Goal: Task Accomplishment & Management: Complete application form

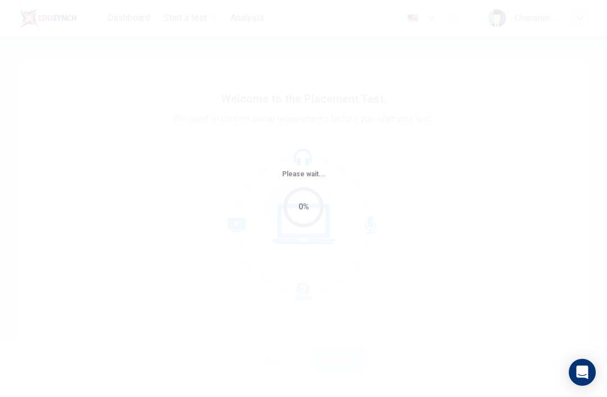
click at [450, 188] on div "Please wait... 0%" at bounding box center [303, 198] width 607 height 397
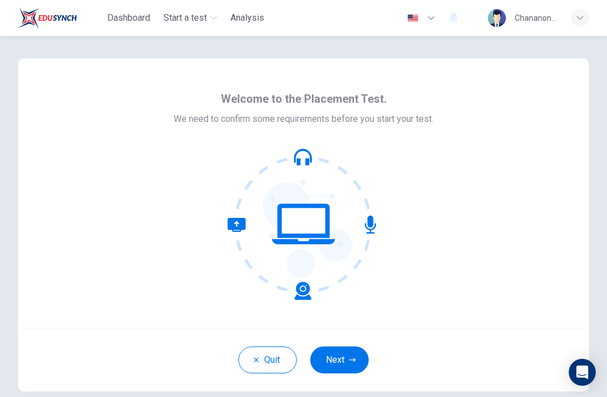
click at [354, 352] on button "Next" at bounding box center [339, 359] width 58 height 27
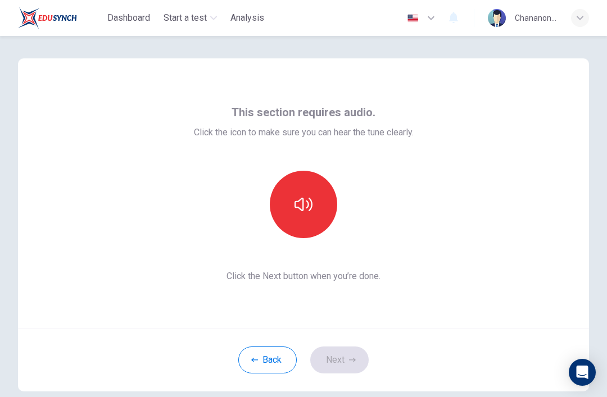
click at [307, 200] on icon "button" at bounding box center [303, 204] width 18 height 18
click at [312, 196] on button "button" at bounding box center [303, 204] width 67 height 67
click at [338, 372] on button "Next" at bounding box center [339, 359] width 58 height 27
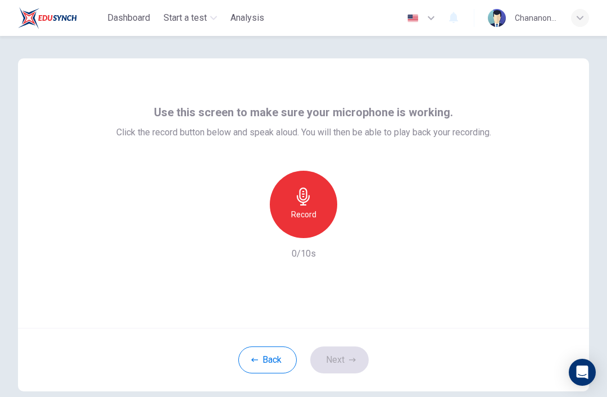
click at [318, 203] on div "Record" at bounding box center [303, 204] width 67 height 67
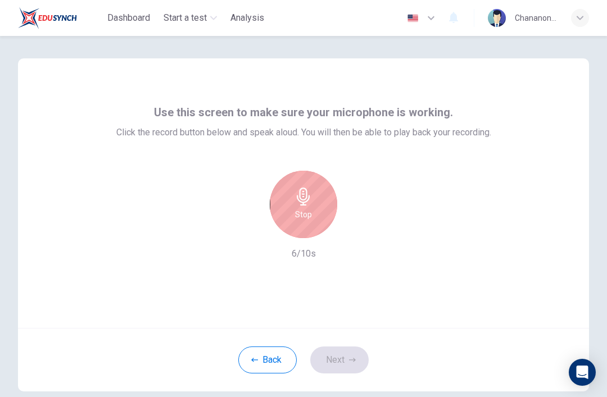
click at [300, 213] on h6 "Stop" at bounding box center [303, 214] width 17 height 13
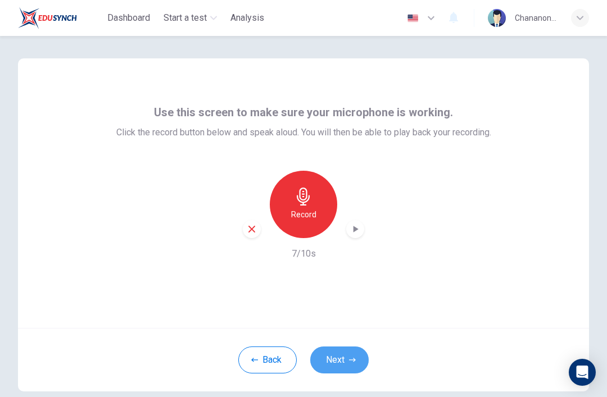
click at [344, 358] on button "Next" at bounding box center [339, 359] width 58 height 27
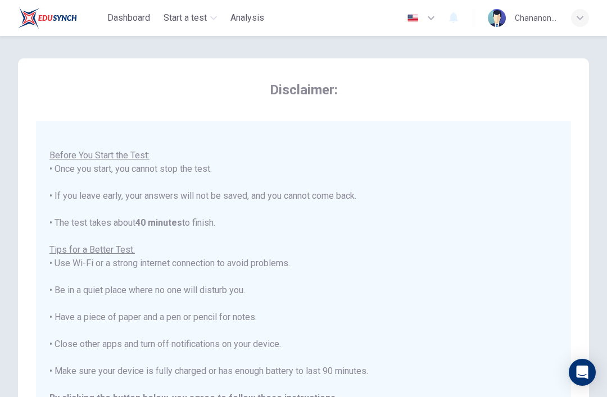
scroll to position [12, 0]
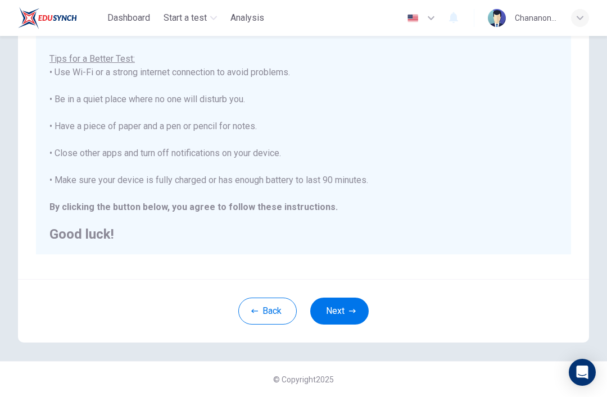
click at [417, 131] on div "You are about to start a Placement Test . Before You Start the Test: • Once you…" at bounding box center [303, 86] width 508 height 310
click at [349, 304] on button "Next" at bounding box center [339, 311] width 58 height 27
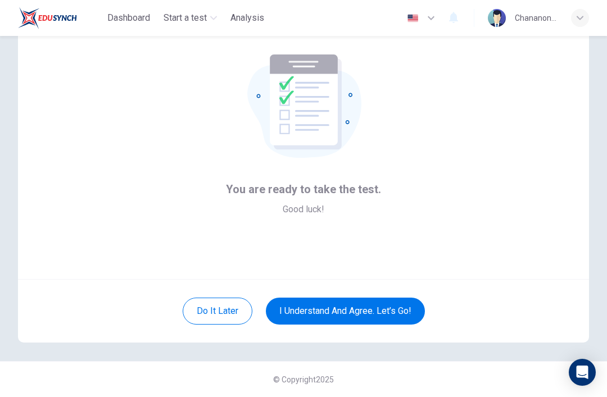
scroll to position [49, 0]
click at [408, 310] on button "I understand and agree. Let’s go!" at bounding box center [345, 311] width 159 height 27
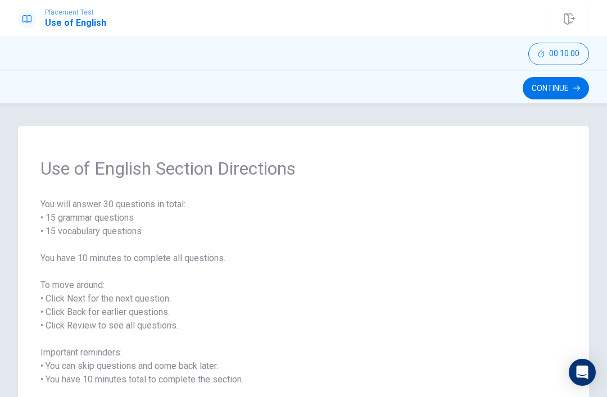
click at [529, 80] on button "Continue" at bounding box center [555, 88] width 66 height 22
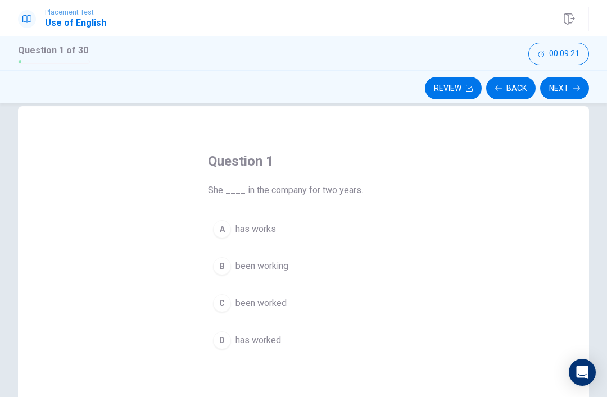
scroll to position [19, 0]
click at [215, 267] on div "B" at bounding box center [222, 267] width 18 height 18
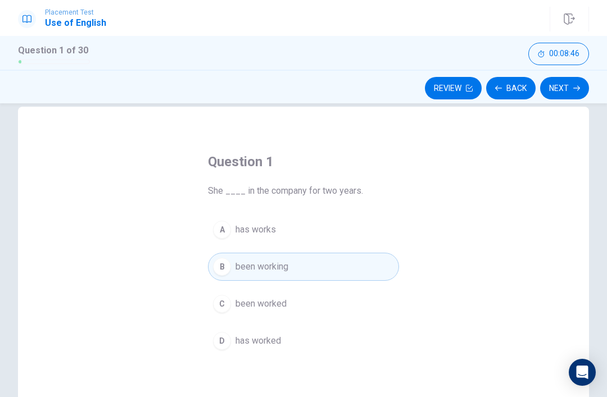
click at [573, 94] on button "Next" at bounding box center [564, 88] width 49 height 22
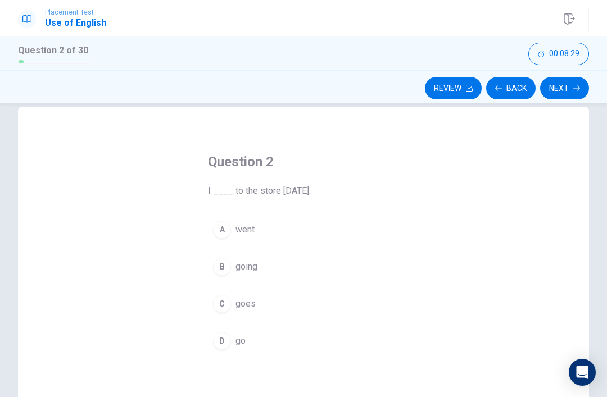
click at [225, 339] on div "D" at bounding box center [222, 341] width 18 height 18
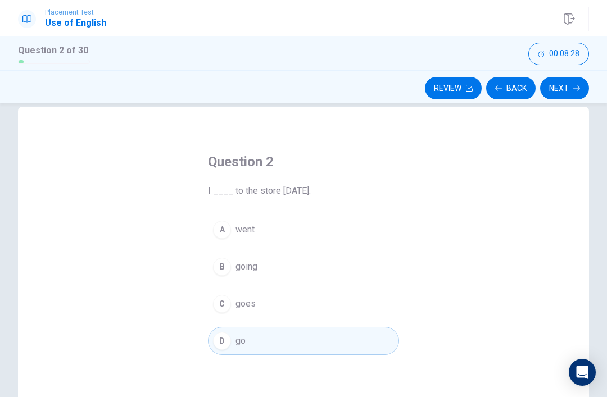
click at [566, 89] on button "Next" at bounding box center [564, 88] width 49 height 22
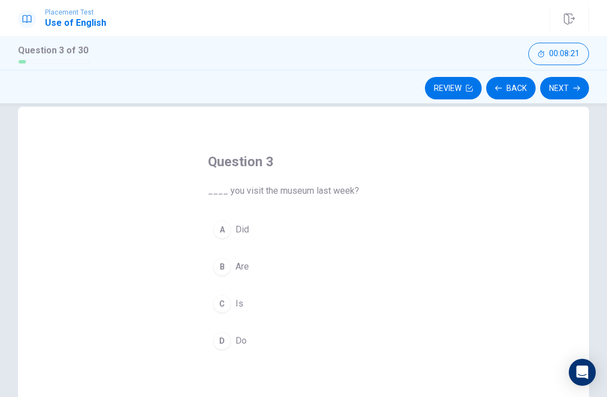
click at [254, 229] on button "A Did" at bounding box center [303, 230] width 191 height 28
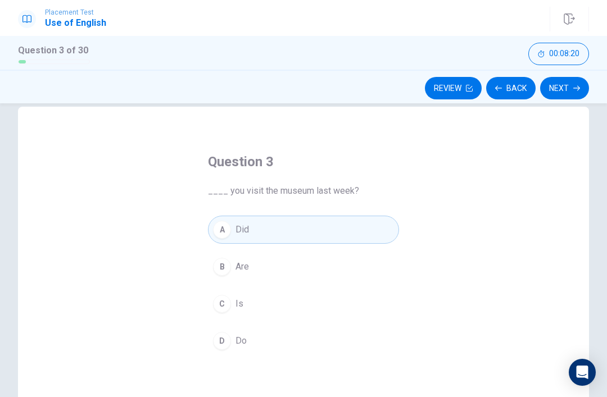
click at [566, 77] on button "Next" at bounding box center [564, 88] width 49 height 22
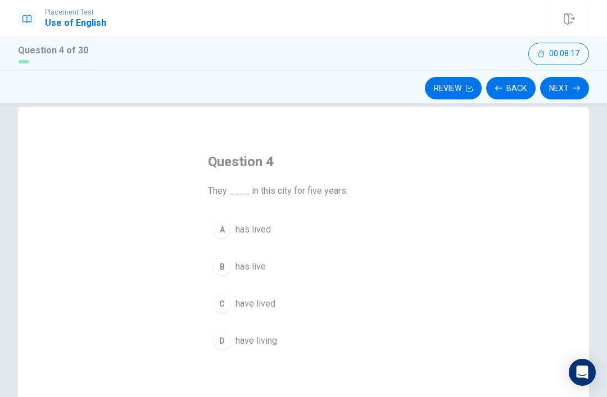
click at [260, 227] on span "has lived" at bounding box center [252, 229] width 35 height 13
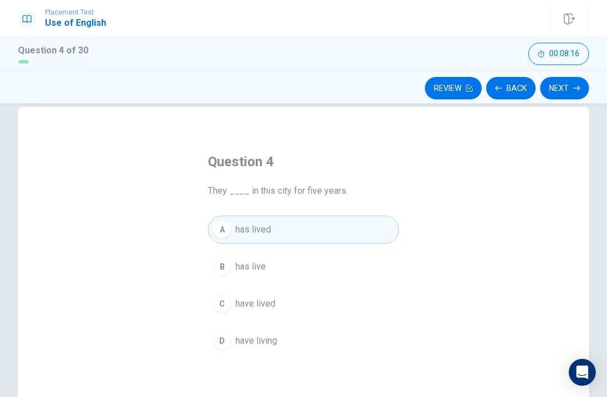
click at [571, 94] on button "Next" at bounding box center [564, 88] width 49 height 22
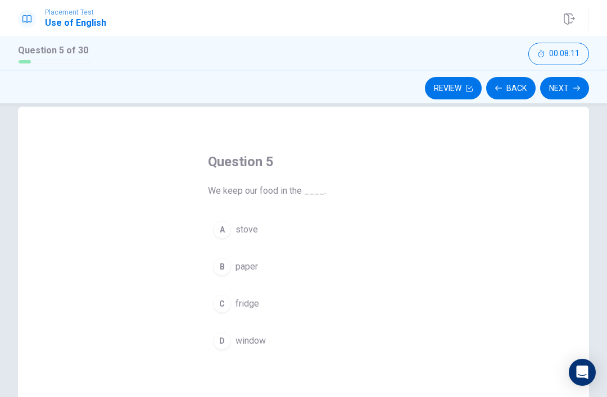
click at [267, 343] on button "D window" at bounding box center [303, 341] width 191 height 28
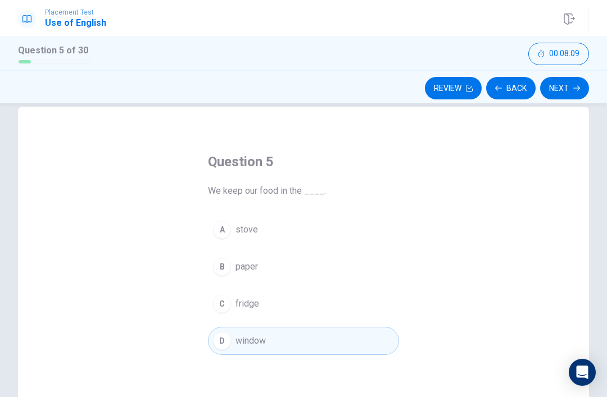
click at [560, 96] on button "Next" at bounding box center [564, 88] width 49 height 22
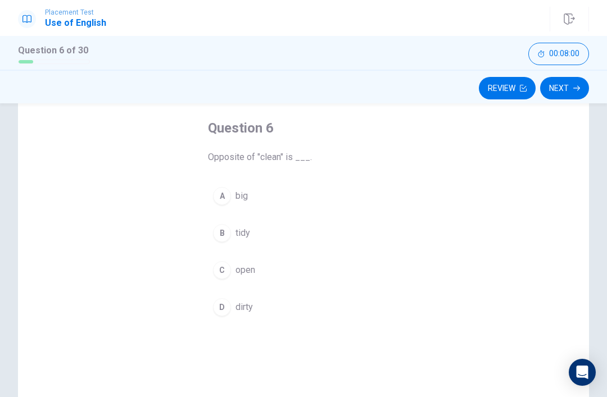
scroll to position [53, 0]
click at [276, 206] on button "A big" at bounding box center [303, 195] width 191 height 28
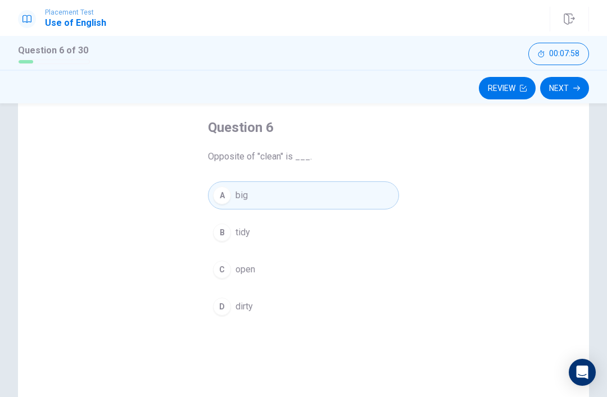
click at [568, 88] on button "Next" at bounding box center [564, 88] width 49 height 22
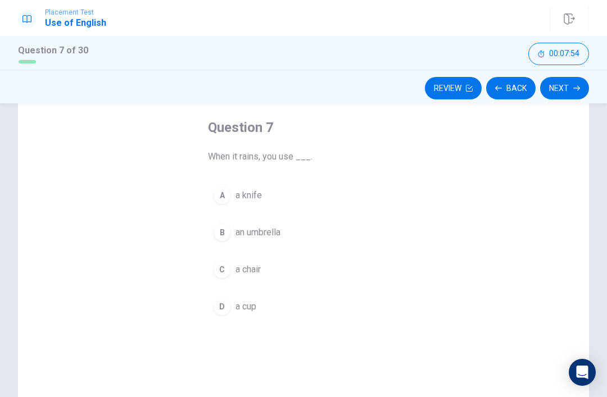
click at [255, 261] on button "C a chair" at bounding box center [303, 270] width 191 height 28
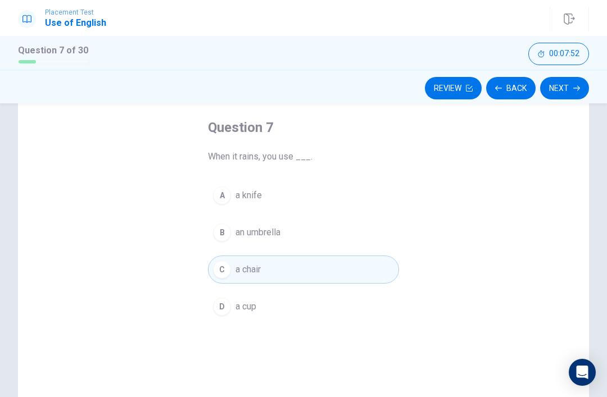
click at [569, 88] on button "Next" at bounding box center [564, 88] width 49 height 22
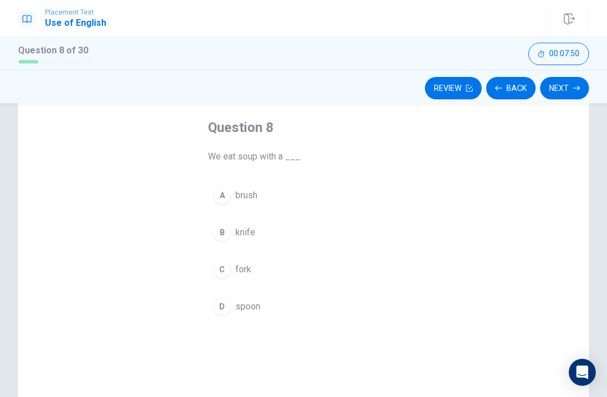
scroll to position [55, 0]
click at [252, 231] on span "knife" at bounding box center [245, 230] width 20 height 13
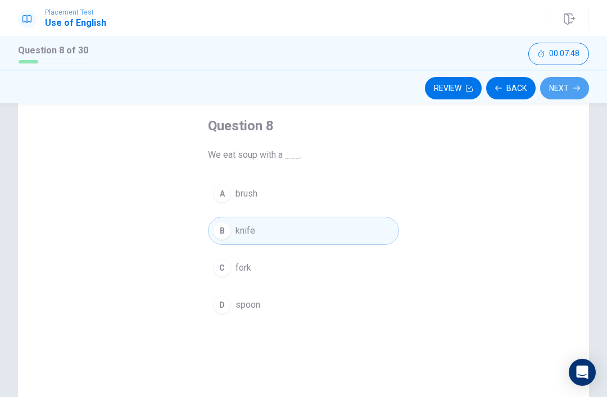
click at [562, 83] on button "Next" at bounding box center [564, 88] width 49 height 22
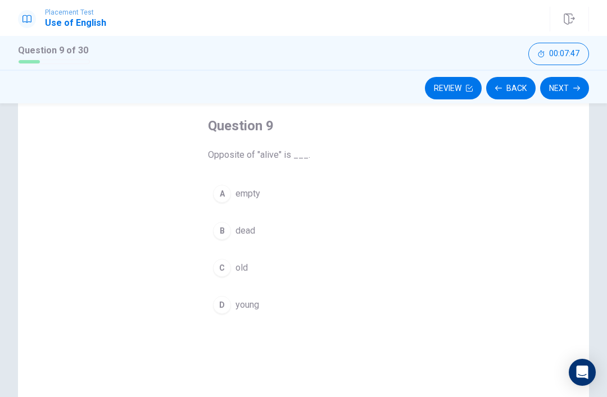
click at [253, 192] on span "empty" at bounding box center [247, 193] width 25 height 13
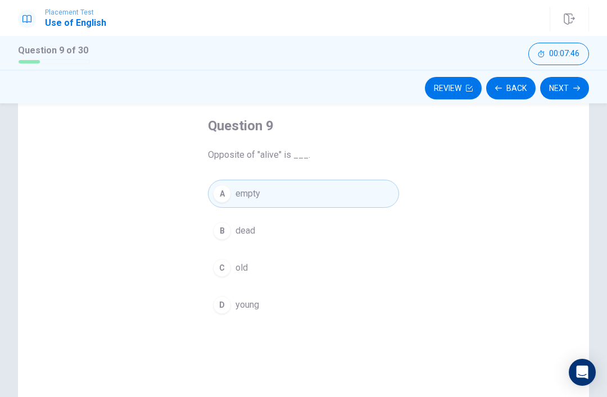
click at [567, 89] on button "Next" at bounding box center [564, 88] width 49 height 22
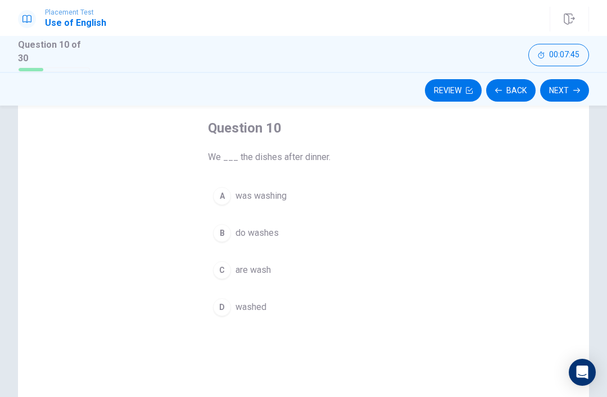
click at [253, 189] on span "was washing" at bounding box center [260, 195] width 51 height 13
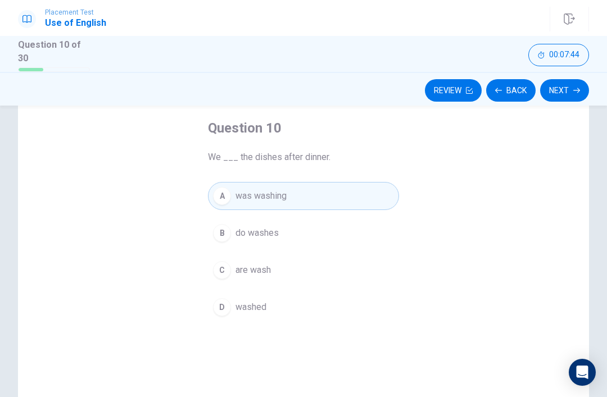
click at [579, 79] on button "Next" at bounding box center [564, 90] width 49 height 22
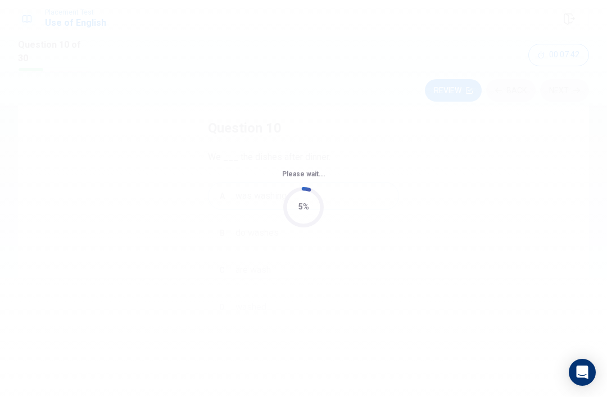
scroll to position [0, 0]
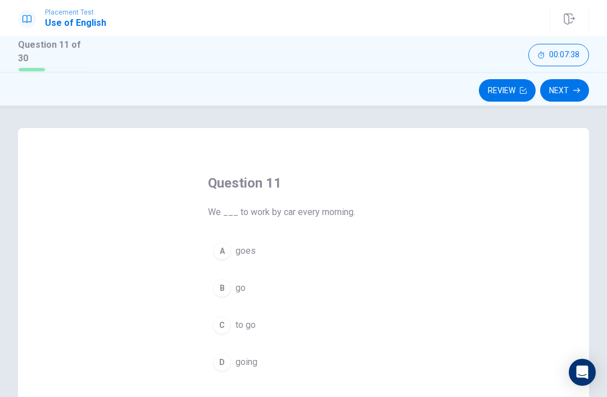
click at [247, 288] on button "B go" at bounding box center [303, 288] width 191 height 28
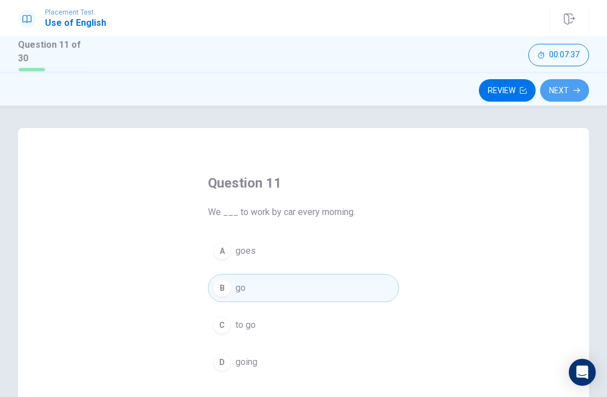
click at [568, 93] on button "Next" at bounding box center [564, 90] width 49 height 22
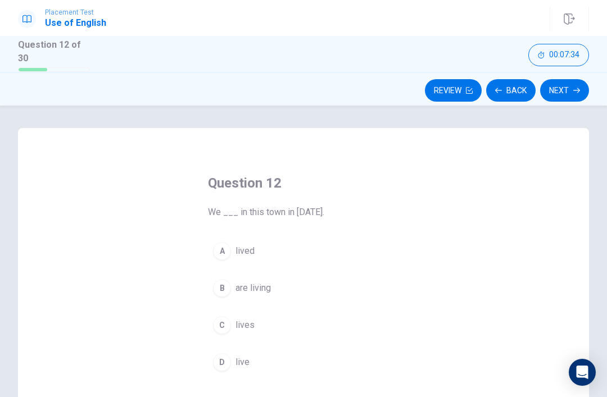
click at [571, 93] on button "Next" at bounding box center [564, 90] width 49 height 22
click at [251, 288] on button "B has" at bounding box center [303, 288] width 191 height 28
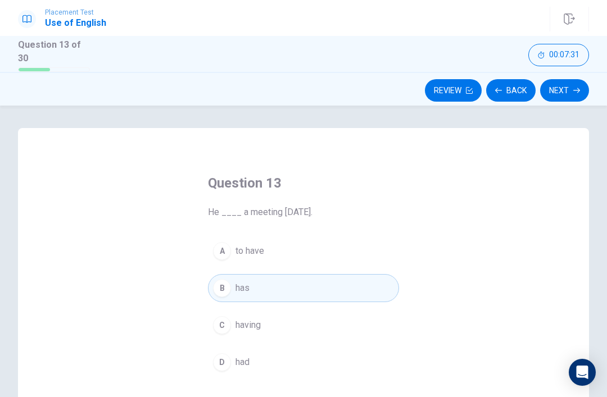
click at [574, 89] on icon "button" at bounding box center [576, 90] width 7 height 7
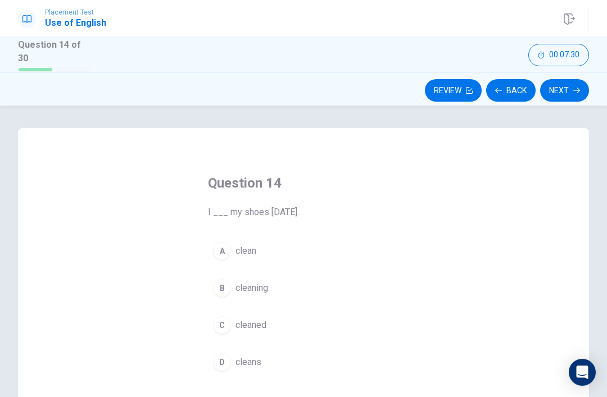
click at [255, 249] on span "clean" at bounding box center [245, 250] width 21 height 13
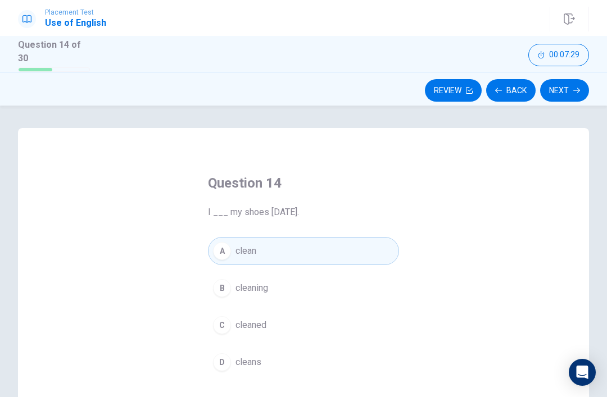
click at [573, 87] on icon "button" at bounding box center [576, 90] width 7 height 7
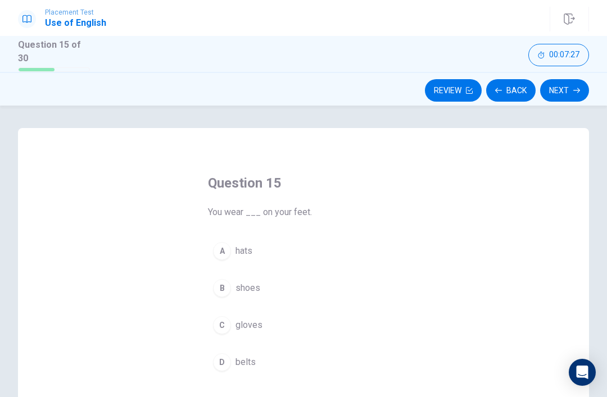
click at [259, 249] on button "A hats" at bounding box center [303, 251] width 191 height 28
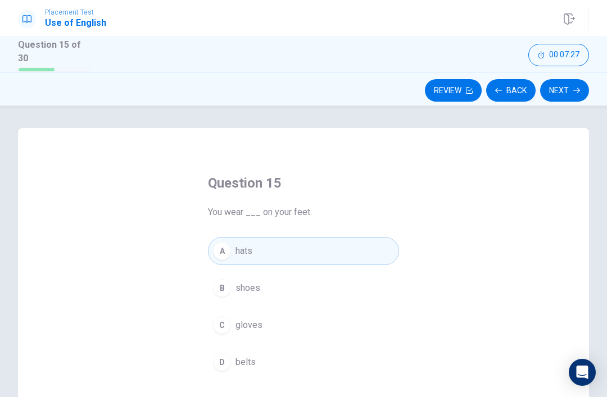
click at [582, 81] on button "Next" at bounding box center [564, 90] width 49 height 22
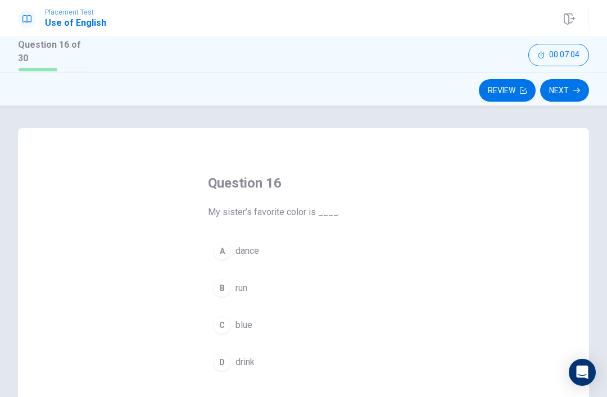
click at [249, 261] on button "A dance" at bounding box center [303, 251] width 191 height 28
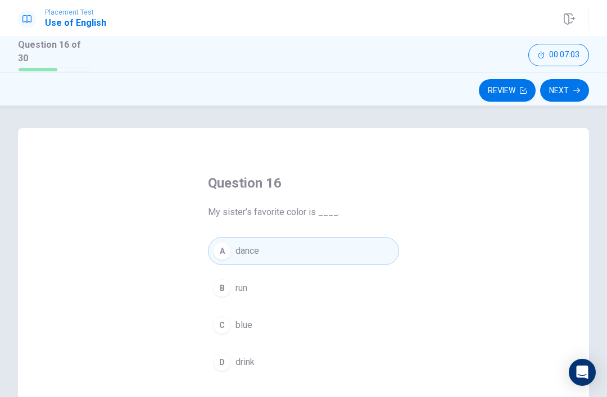
click at [268, 286] on button "B run" at bounding box center [303, 288] width 191 height 28
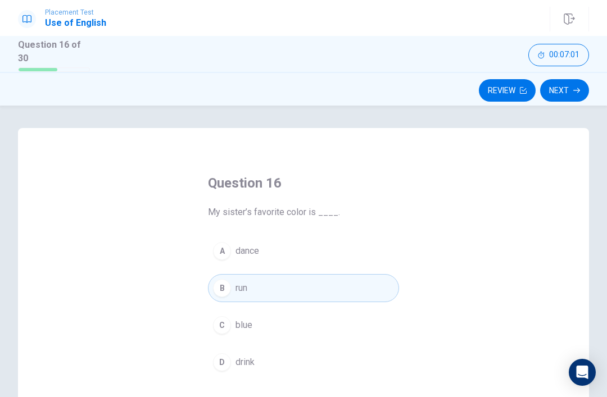
click at [286, 249] on button "A dance" at bounding box center [303, 251] width 191 height 28
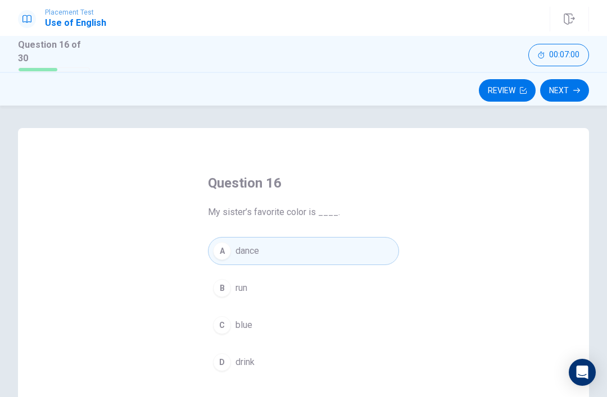
click at [567, 83] on button "Next" at bounding box center [564, 90] width 49 height 22
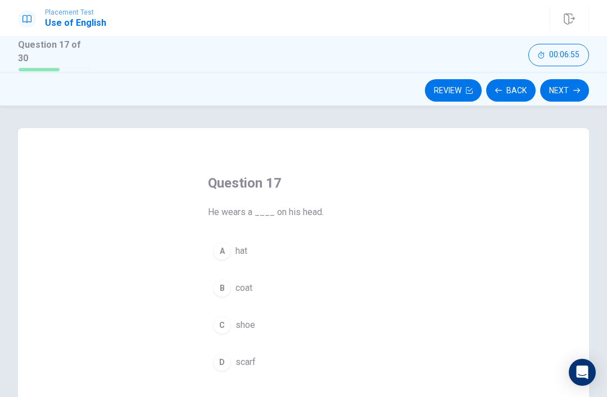
click at [260, 262] on button "A hat" at bounding box center [303, 251] width 191 height 28
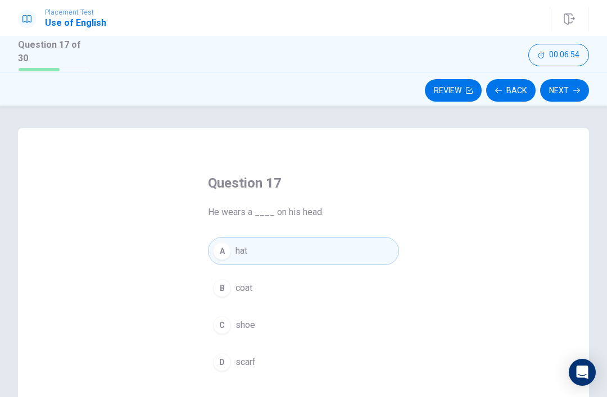
click at [263, 284] on button "B coat" at bounding box center [303, 288] width 191 height 28
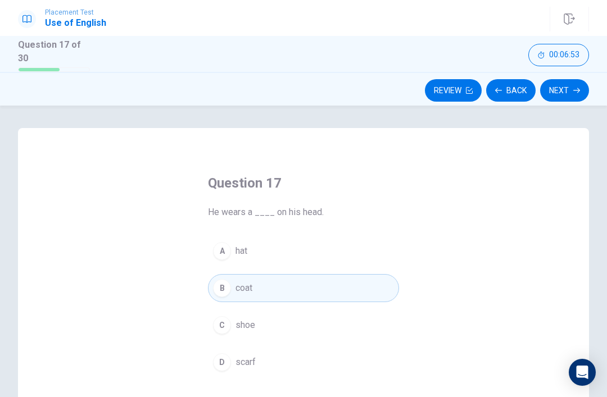
click at [572, 82] on button "Next" at bounding box center [564, 90] width 49 height 22
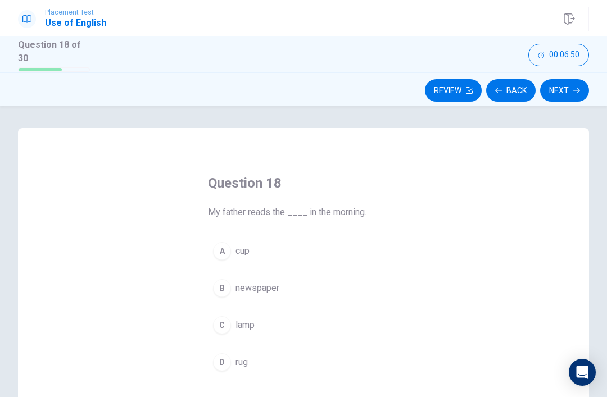
click at [252, 247] on button "A cup" at bounding box center [303, 251] width 191 height 28
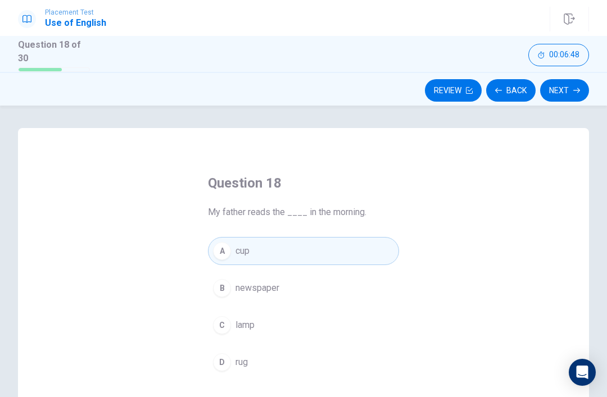
click at [567, 95] on button "Next" at bounding box center [564, 90] width 49 height 22
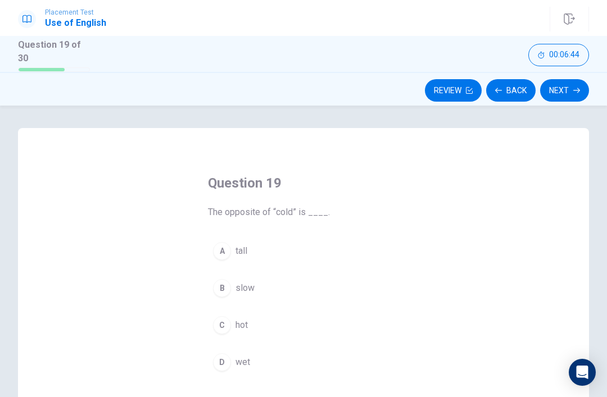
click at [269, 280] on button "B slow" at bounding box center [303, 288] width 191 height 28
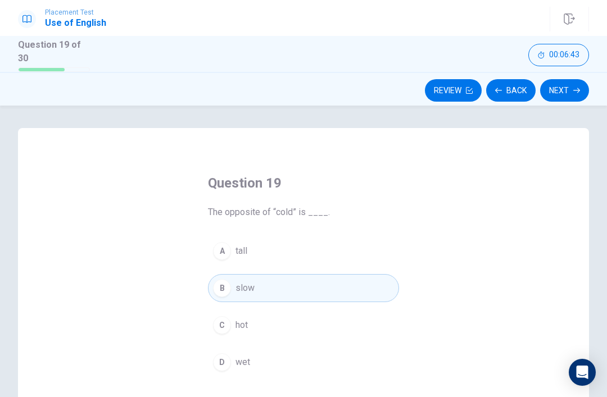
click at [570, 90] on button "Next" at bounding box center [564, 90] width 49 height 22
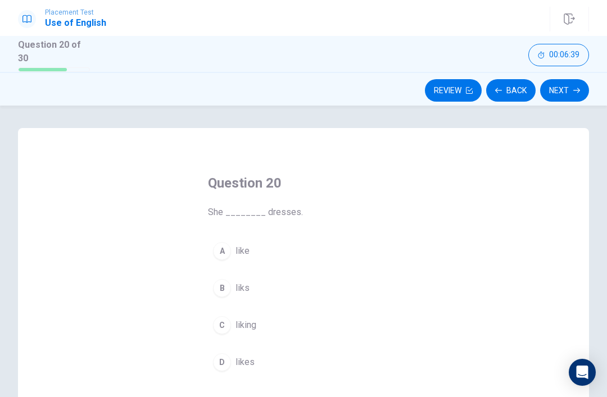
click at [251, 248] on button "A like" at bounding box center [303, 251] width 191 height 28
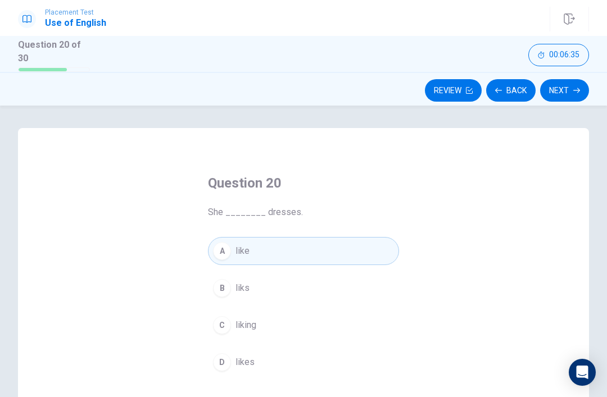
click at [271, 358] on button "D likes" at bounding box center [303, 362] width 191 height 28
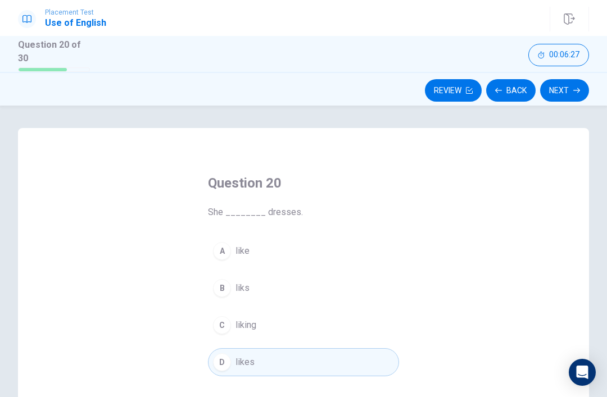
click at [569, 83] on button "Next" at bounding box center [564, 90] width 49 height 22
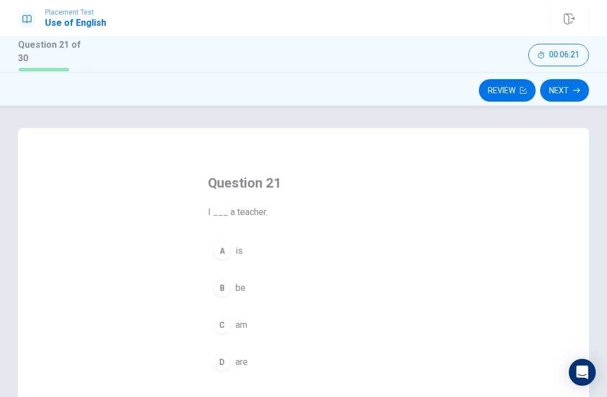
click at [244, 243] on button "A is" at bounding box center [303, 251] width 191 height 28
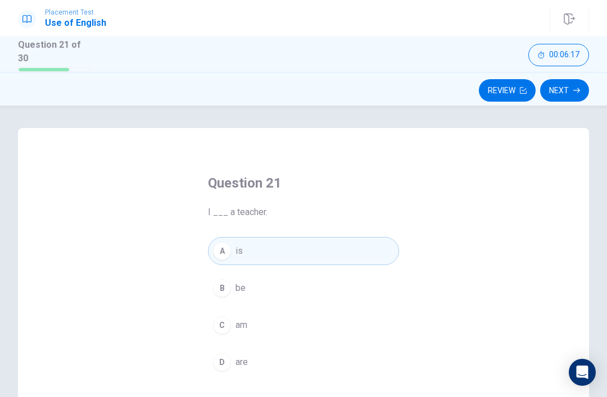
click at [564, 93] on button "Next" at bounding box center [564, 90] width 49 height 22
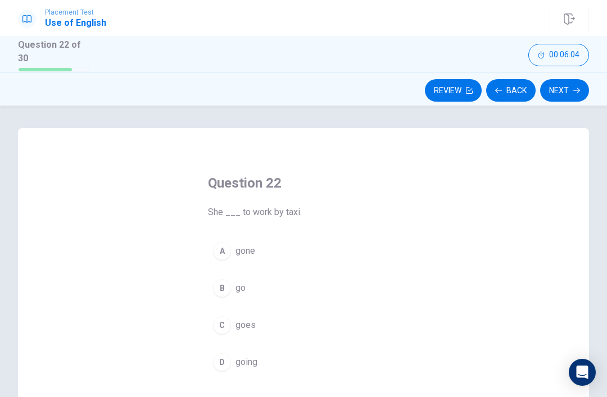
click at [235, 289] on span "go" at bounding box center [240, 287] width 10 height 13
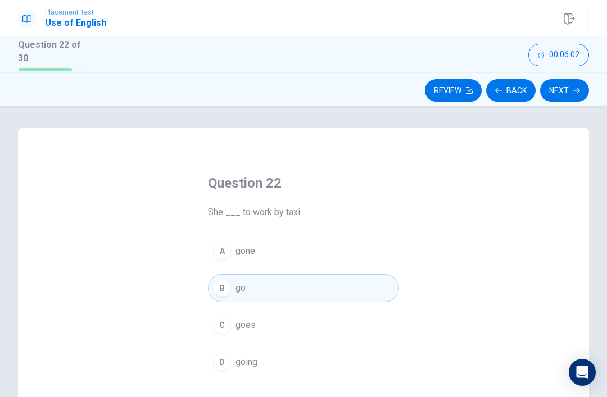
click at [565, 94] on button "Next" at bounding box center [564, 90] width 49 height 22
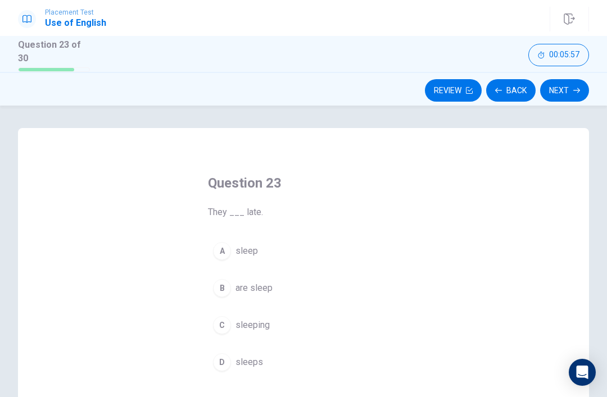
click at [238, 259] on button "A sleep" at bounding box center [303, 251] width 191 height 28
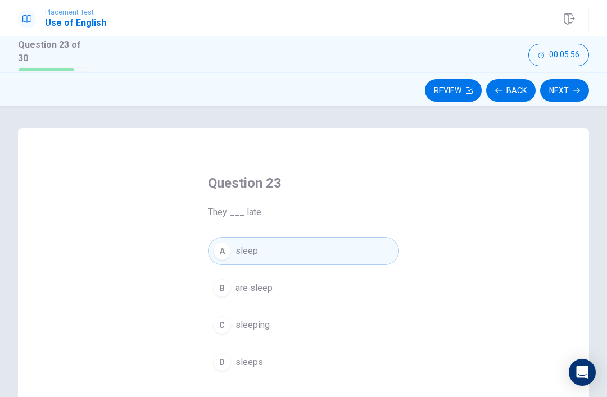
click at [563, 98] on button "Next" at bounding box center [564, 90] width 49 height 22
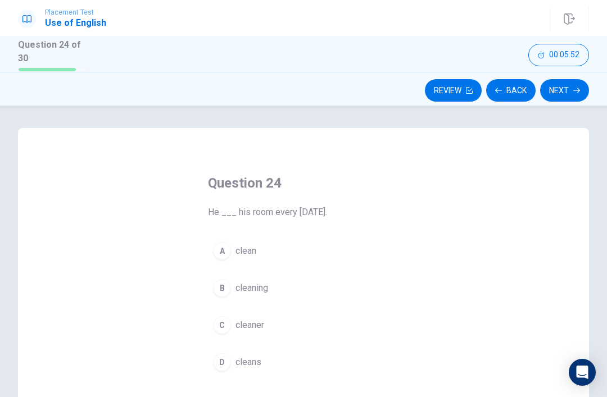
click at [229, 240] on button "A clean" at bounding box center [303, 251] width 191 height 28
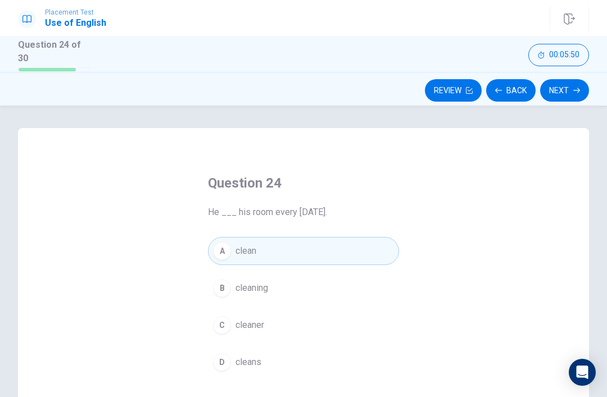
click at [567, 90] on button "Next" at bounding box center [564, 90] width 49 height 22
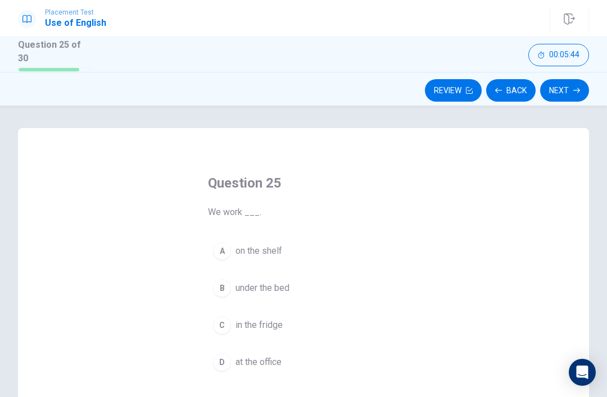
click at [282, 279] on button "B under the bed" at bounding box center [303, 288] width 191 height 28
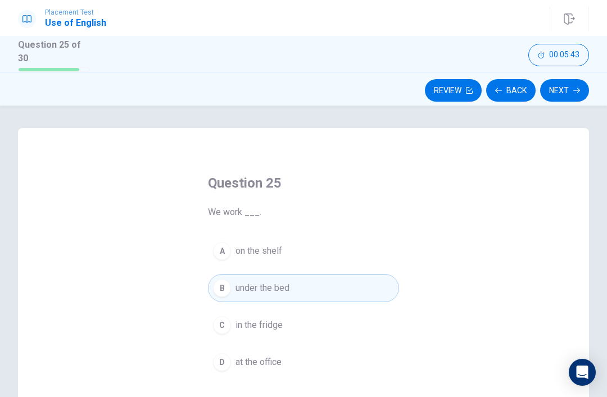
click at [545, 95] on button "Next" at bounding box center [564, 90] width 49 height 22
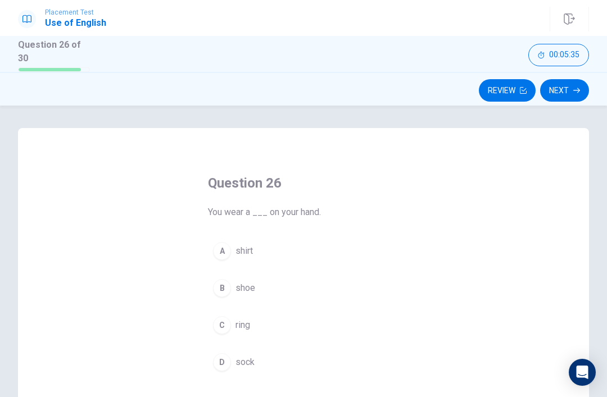
click at [257, 277] on button "B shoe" at bounding box center [303, 288] width 191 height 28
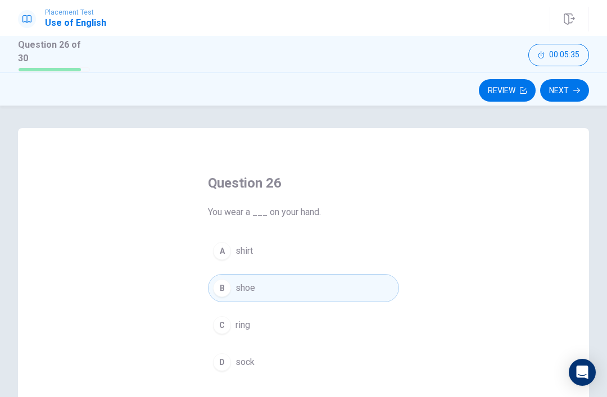
click at [252, 314] on button "C ring" at bounding box center [303, 325] width 191 height 28
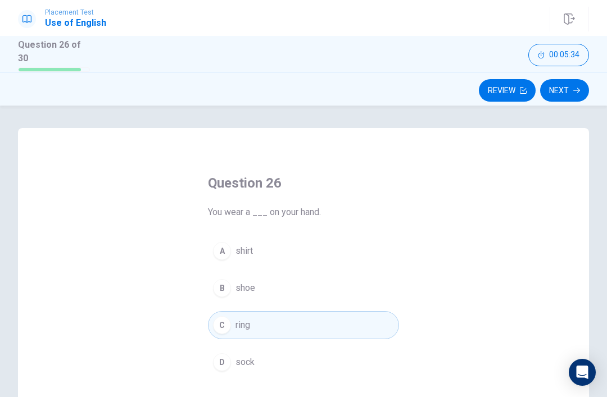
click at [565, 93] on button "Next" at bounding box center [564, 90] width 49 height 22
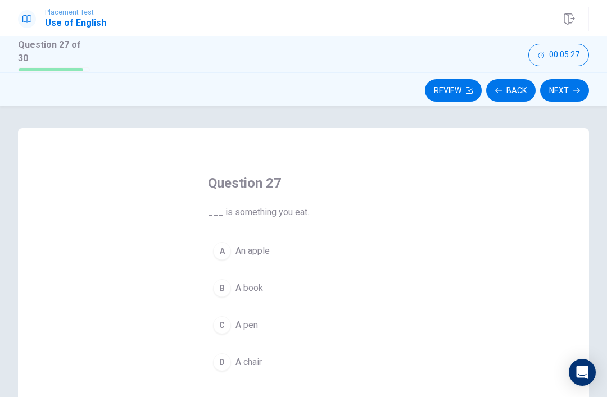
click at [246, 294] on button "B A book" at bounding box center [303, 288] width 191 height 28
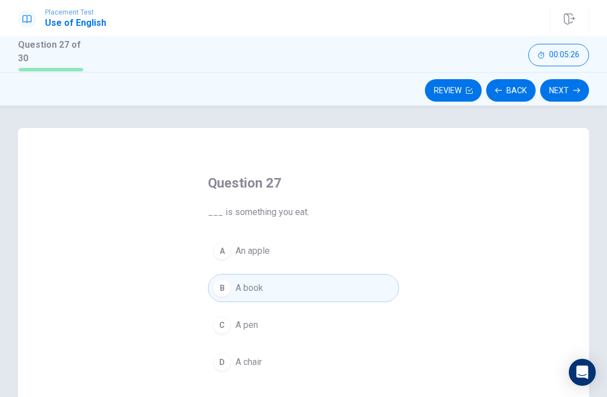
click at [564, 88] on button "Next" at bounding box center [564, 90] width 49 height 22
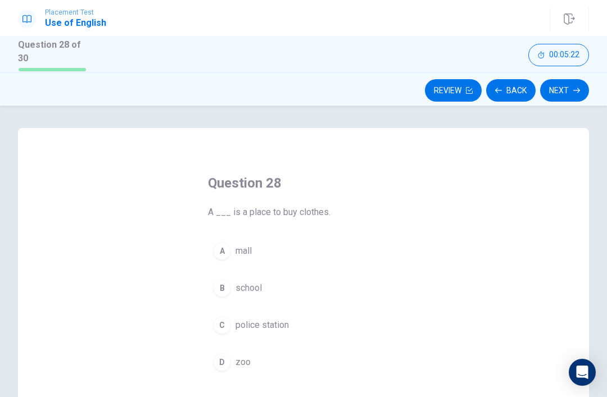
click at [252, 282] on span "school" at bounding box center [248, 287] width 26 height 13
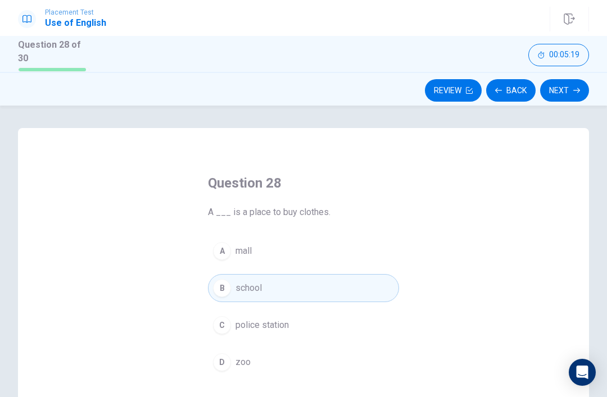
click at [268, 362] on button "D zoo" at bounding box center [303, 362] width 191 height 28
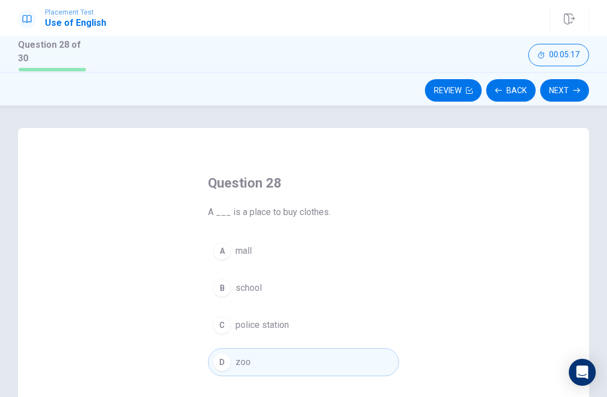
click at [327, 326] on button "C police station" at bounding box center [303, 325] width 191 height 28
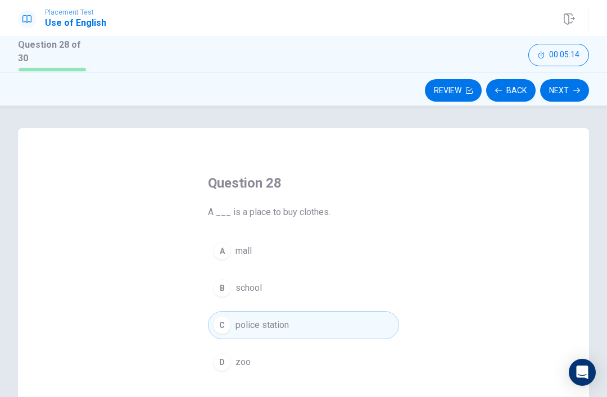
click at [277, 356] on button "D zoo" at bounding box center [303, 362] width 191 height 28
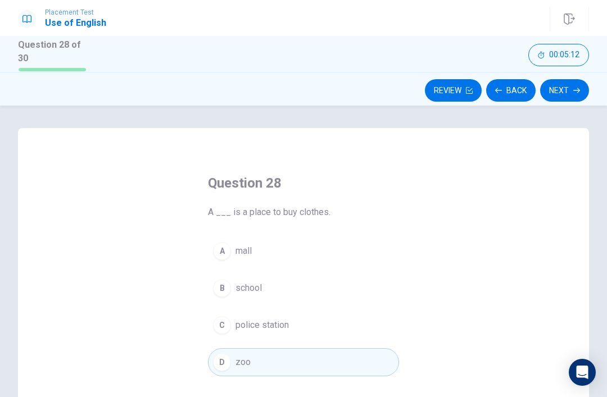
click at [568, 87] on button "Next" at bounding box center [564, 90] width 49 height 22
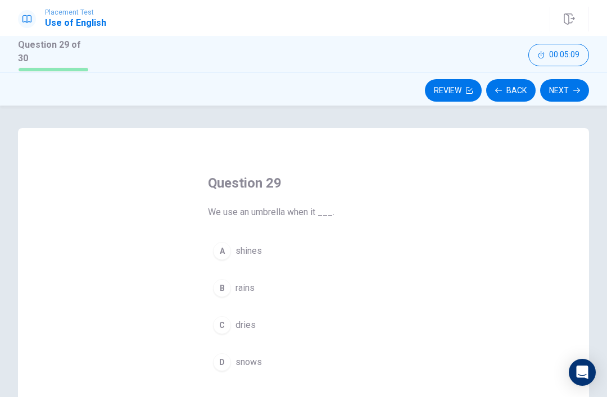
click at [247, 362] on span "snows" at bounding box center [248, 361] width 26 height 13
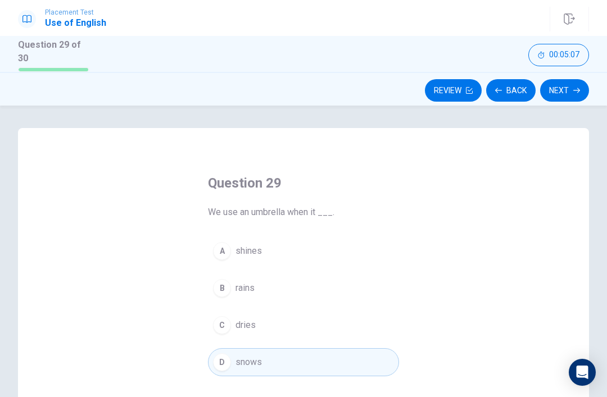
click at [558, 81] on button "Next" at bounding box center [564, 90] width 49 height 22
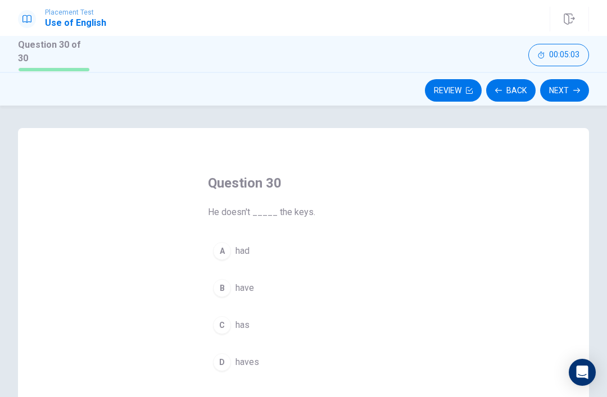
click at [241, 326] on span "has" at bounding box center [242, 324] width 14 height 13
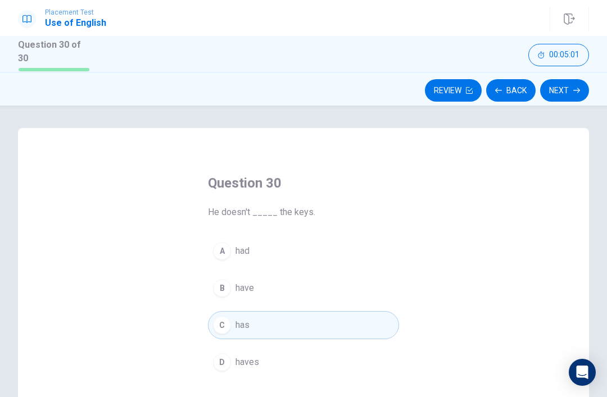
click at [563, 84] on button "Next" at bounding box center [564, 90] width 49 height 22
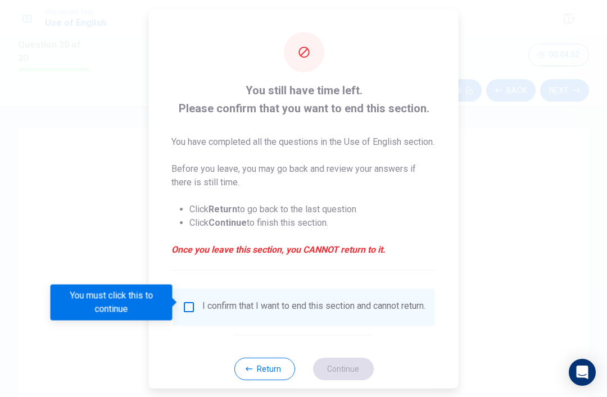
click at [190, 300] on input "You must click this to continue" at bounding box center [188, 306] width 13 height 13
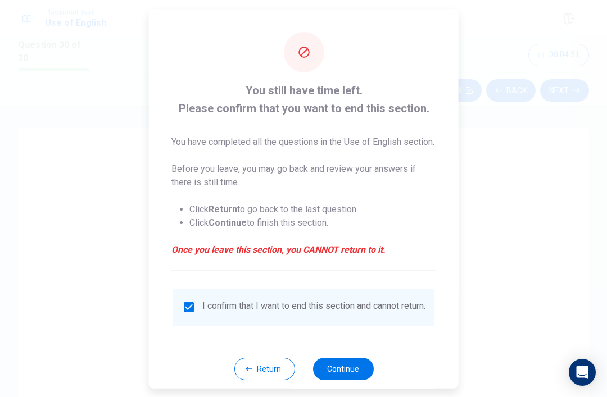
click at [343, 371] on button "Continue" at bounding box center [342, 368] width 61 height 22
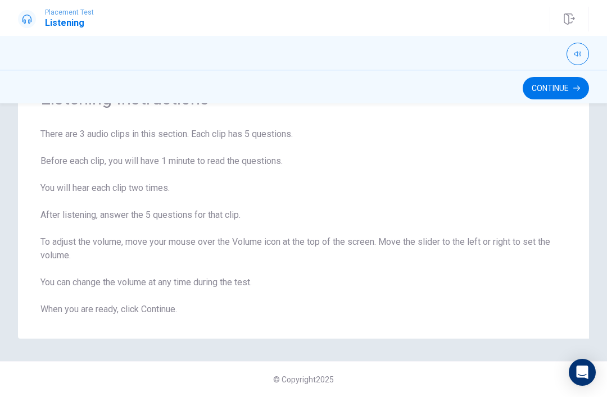
scroll to position [61, 0]
click at [533, 85] on button "Continue" at bounding box center [555, 88] width 66 height 22
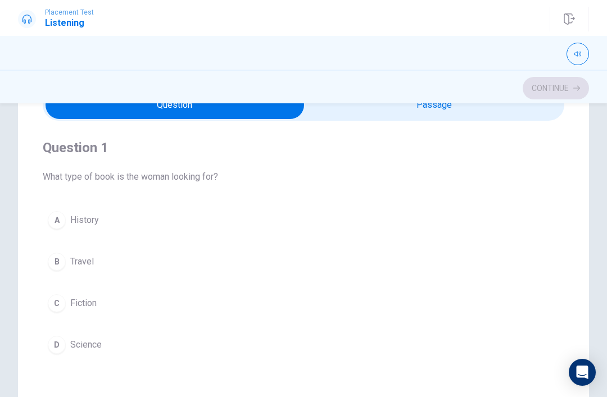
type input "0"
click at [328, 114] on input "checkbox" at bounding box center [175, 105] width 782 height 28
checkbox input "true"
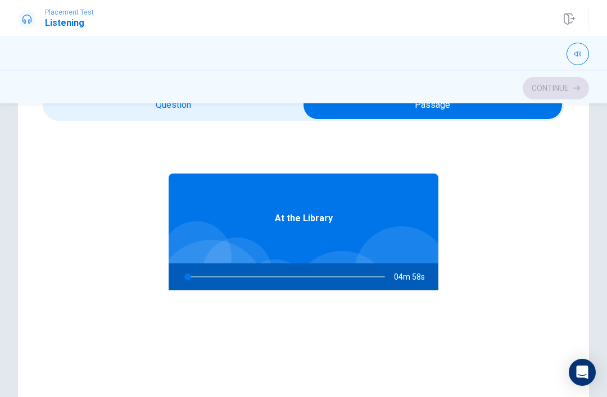
type input "1"
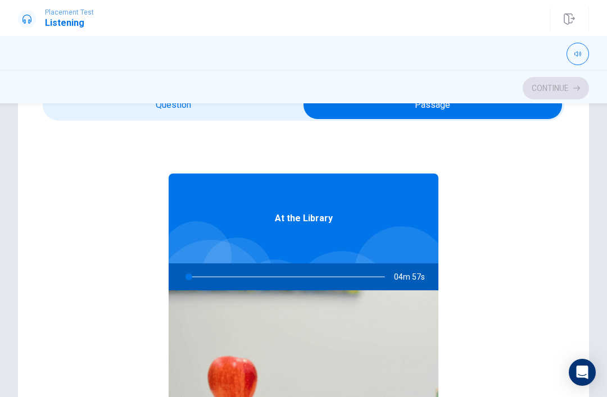
click at [222, 114] on input "checkbox" at bounding box center [433, 105] width 782 height 28
checkbox input "false"
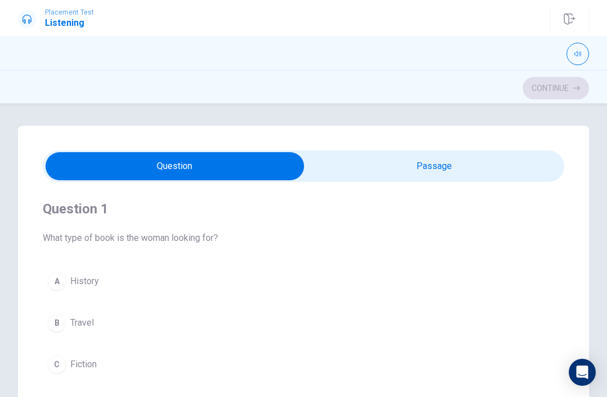
scroll to position [0, 0]
click at [576, 48] on button "button" at bounding box center [577, 54] width 22 height 22
type input "2"
click at [416, 176] on input "checkbox" at bounding box center [175, 166] width 782 height 28
checkbox input "true"
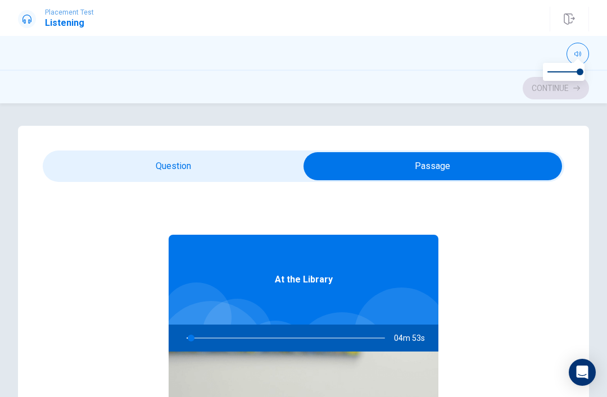
click at [323, 284] on span "At the Library" at bounding box center [304, 279] width 58 height 13
type input "3"
click at [187, 168] on input "checkbox" at bounding box center [433, 166] width 782 height 28
checkbox input "false"
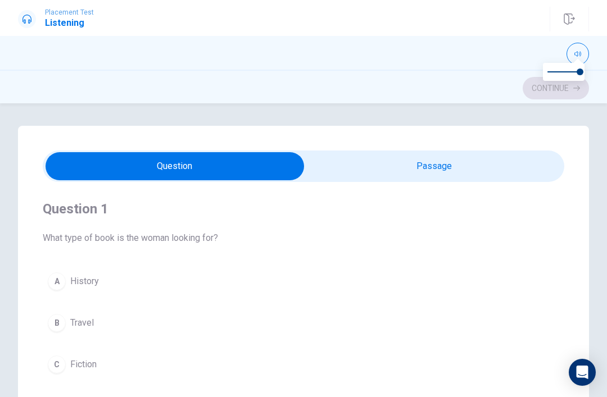
type input "4"
click at [348, 162] on input "checkbox" at bounding box center [175, 166] width 782 height 28
checkbox input "true"
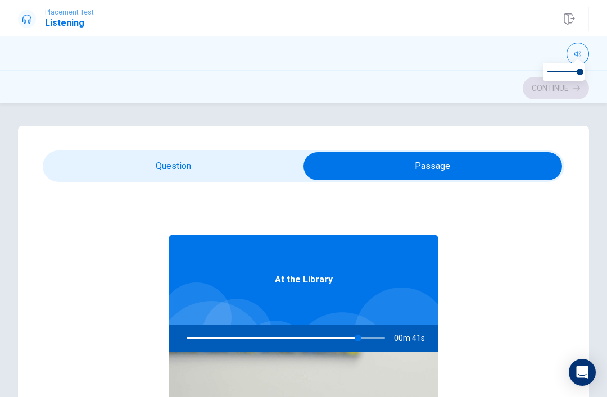
type input "87"
click at [189, 167] on input "checkbox" at bounding box center [433, 166] width 782 height 28
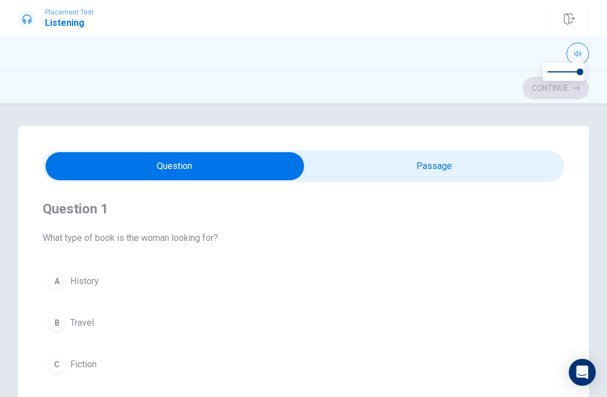
checkbox input "true"
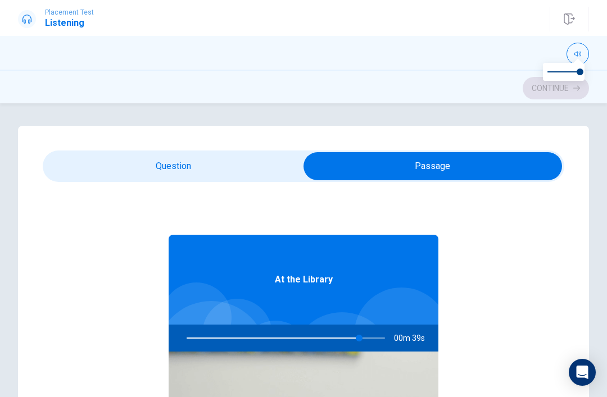
type input "87"
click at [201, 166] on input "checkbox" at bounding box center [433, 166] width 782 height 28
checkbox input "false"
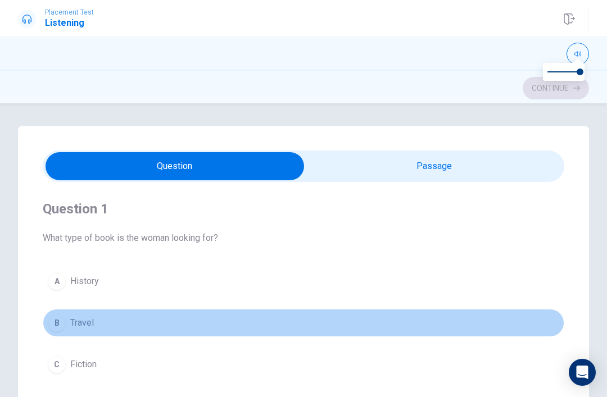
click at [98, 322] on button "B Travel" at bounding box center [303, 323] width 521 height 28
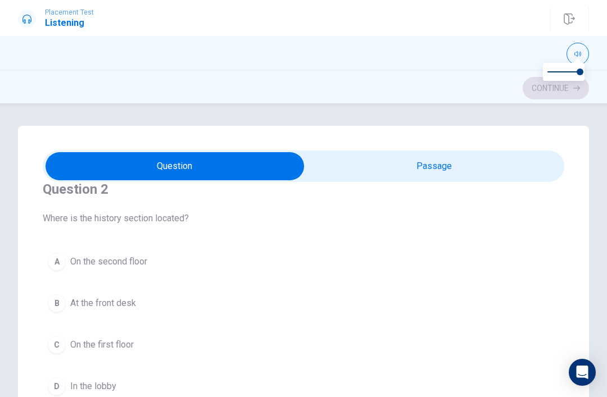
scroll to position [275, 0]
click at [141, 223] on span "Where is the history section located?" at bounding box center [303, 218] width 521 height 13
click at [130, 257] on span "On the second floor" at bounding box center [108, 262] width 77 height 13
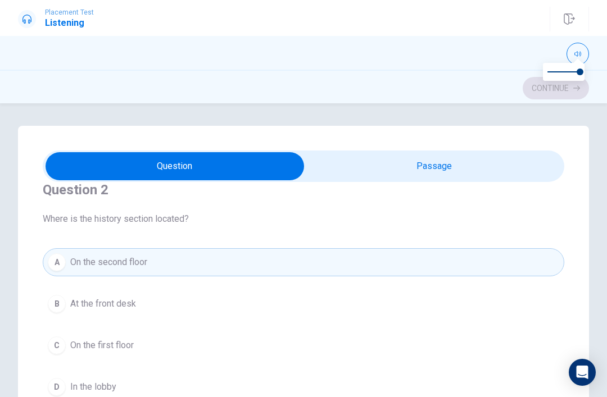
click at [352, 218] on span "Where is the history section located?" at bounding box center [303, 218] width 521 height 13
click at [245, 210] on div "Question 2 Where is the history section located?" at bounding box center [303, 203] width 521 height 45
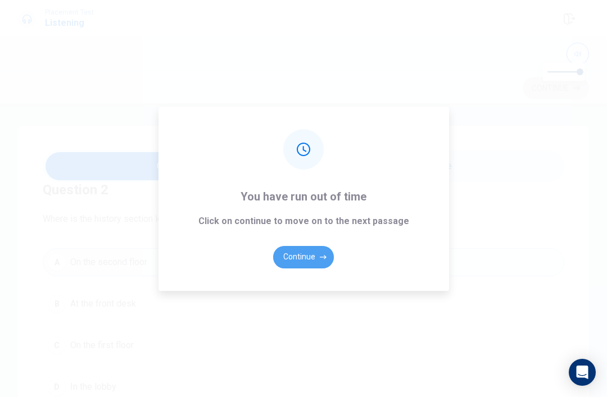
click at [302, 268] on button "Continue" at bounding box center [303, 257] width 61 height 22
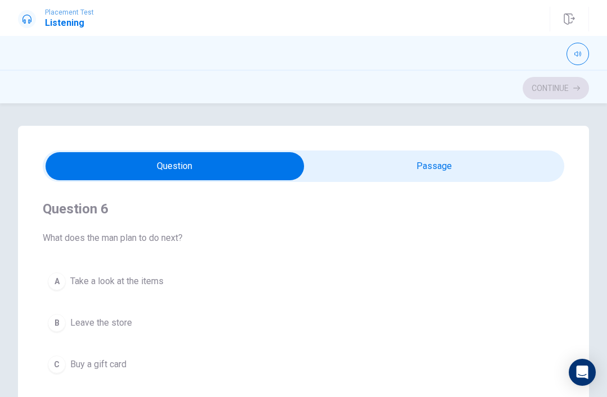
click at [348, 159] on input "checkbox" at bounding box center [175, 166] width 782 height 28
checkbox input "true"
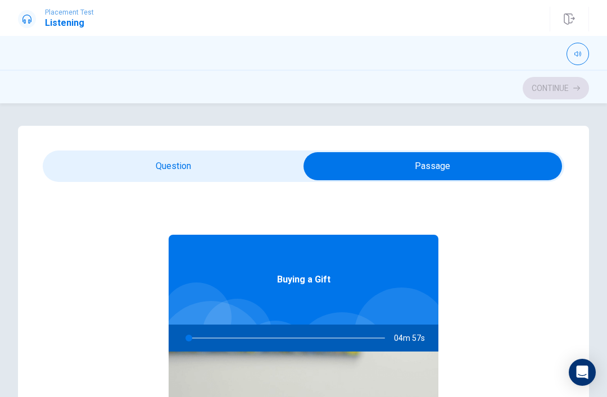
type input "1"
click at [200, 166] on input "checkbox" at bounding box center [433, 166] width 782 height 28
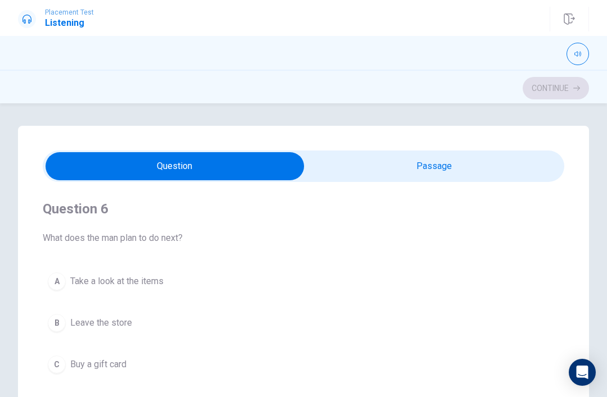
click at [368, 166] on input "checkbox" at bounding box center [175, 166] width 782 height 28
checkbox input "true"
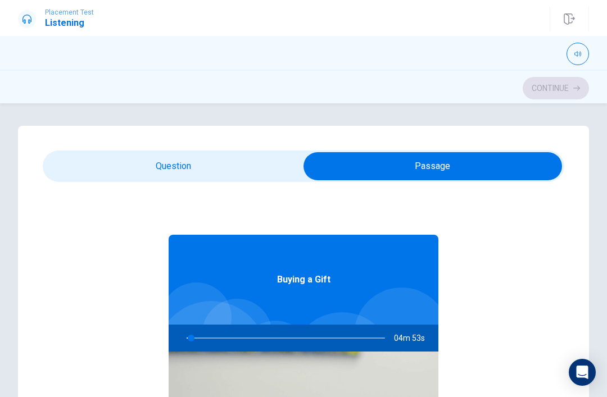
type input "3"
click at [203, 157] on input "checkbox" at bounding box center [433, 166] width 782 height 28
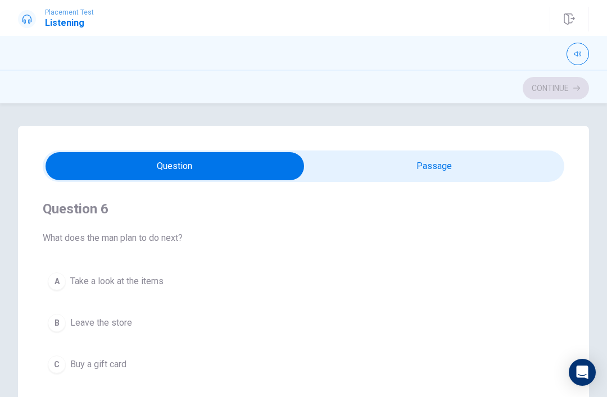
scroll to position [0, 0]
click at [73, 289] on button "A Take a look at the items" at bounding box center [303, 281] width 521 height 28
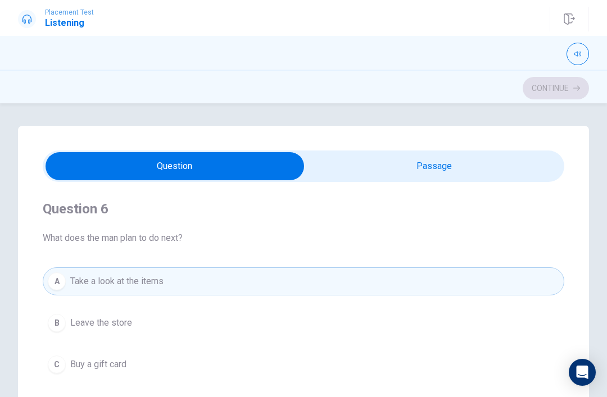
click at [268, 220] on div "Question 6 What does the man plan to do next?" at bounding box center [303, 222] width 521 height 45
click at [286, 258] on div "Question 6 What does the man plan to do next? A Take a look at the items B Leav…" at bounding box center [303, 310] width 521 height 256
click at [350, 231] on span "What does the man plan to do next?" at bounding box center [303, 237] width 521 height 13
click at [342, 245] on div "Question 6 What does the man plan to do next? A Take a look at the items B Leav…" at bounding box center [303, 310] width 521 height 256
click at [432, 211] on h4 "Question 6" at bounding box center [303, 209] width 521 height 18
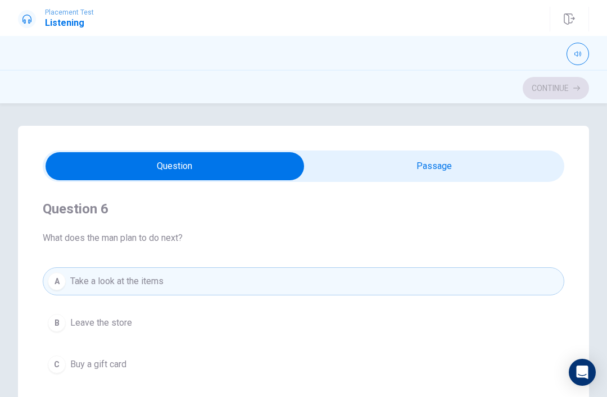
click at [469, 207] on h4 "Question 6" at bounding box center [303, 209] width 521 height 18
click at [450, 226] on div "Question 6 What does the man plan to do next?" at bounding box center [303, 222] width 521 height 45
click at [458, 218] on div "Question 6 What does the man plan to do next?" at bounding box center [303, 222] width 521 height 45
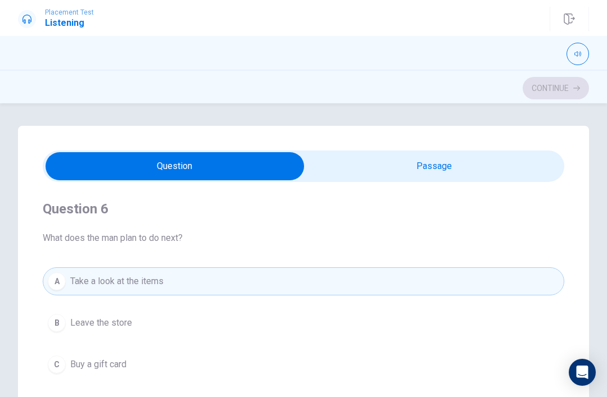
click at [485, 190] on div "Question 6 What does the man plan to do next? A Take a look at the items B Leav…" at bounding box center [303, 310] width 521 height 256
checkbox input "true"
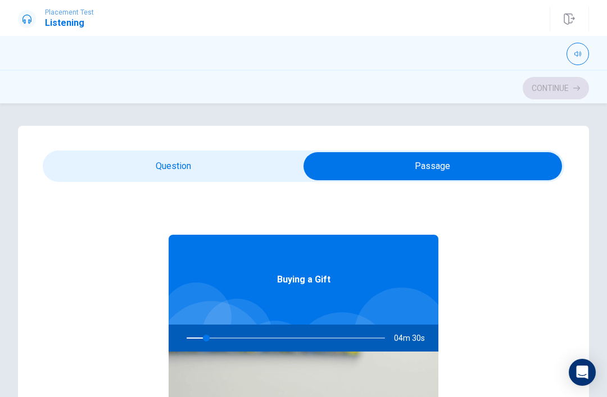
type input "10"
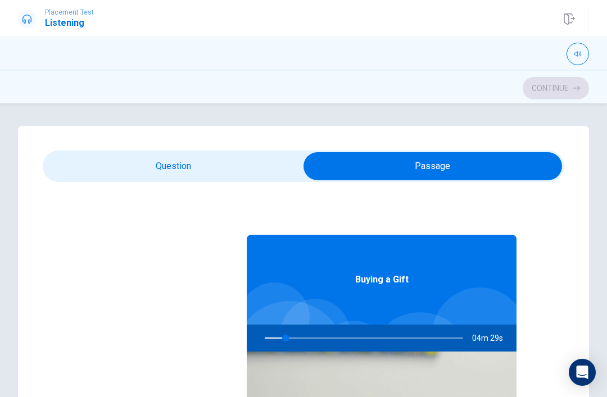
checkbox input "false"
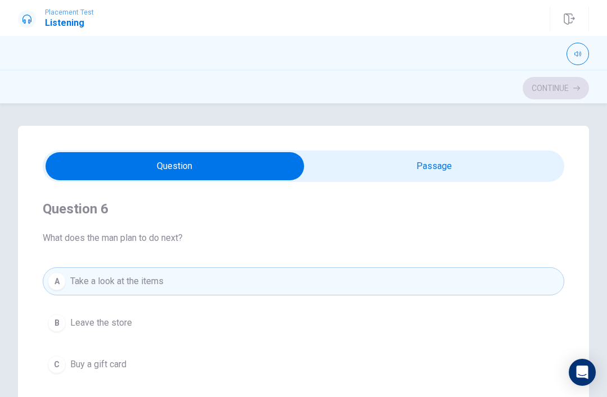
click at [221, 244] on span "What does the man plan to do next?" at bounding box center [303, 237] width 521 height 13
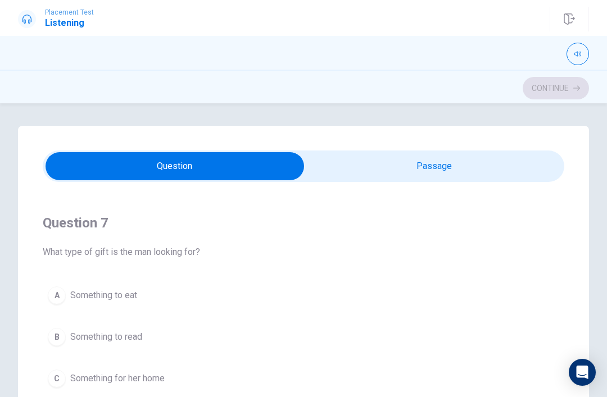
scroll to position [243, 0]
click at [159, 302] on button "A Something to eat" at bounding box center [303, 295] width 521 height 28
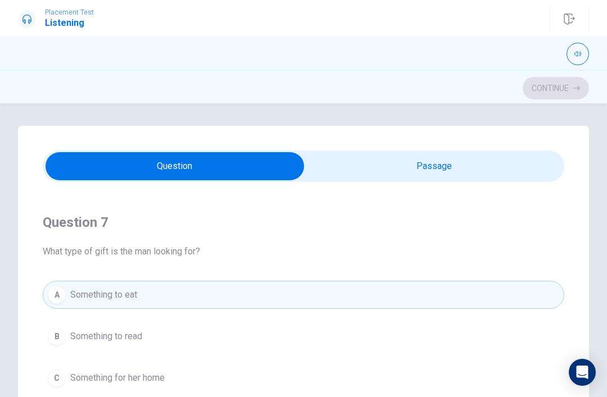
click at [257, 244] on div "Question 7 What type of gift is the man looking for?" at bounding box center [303, 235] width 521 height 45
click at [276, 227] on h4 "Question 7" at bounding box center [303, 222] width 521 height 18
click at [265, 235] on div "Question 7 What type of gift is the man looking for?" at bounding box center [303, 235] width 521 height 45
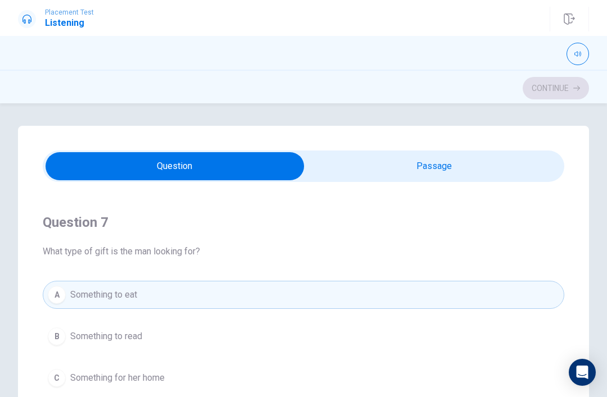
click at [271, 232] on div "Question 7 What type of gift is the man looking for?" at bounding box center [303, 235] width 521 height 45
click at [271, 231] on div "Question 7 What type of gift is the man looking for?" at bounding box center [303, 235] width 521 height 45
click at [266, 239] on div "Question 7 What type of gift is the man looking for?" at bounding box center [303, 235] width 521 height 45
click at [281, 239] on div "Question 7 What type of gift is the man looking for?" at bounding box center [303, 235] width 521 height 45
click at [289, 225] on h4 "Question 7" at bounding box center [303, 222] width 521 height 18
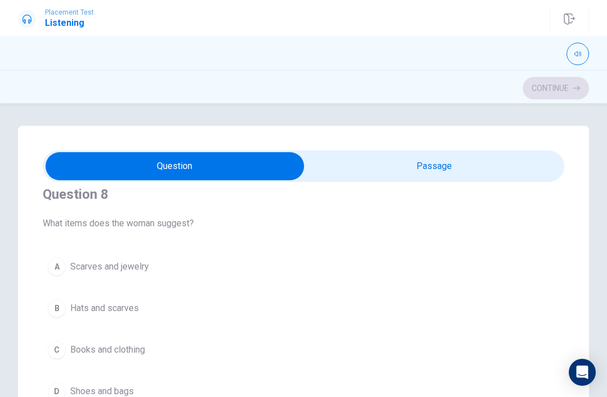
scroll to position [525, 0]
click at [121, 311] on span "Hats and scarves" at bounding box center [104, 310] width 69 height 13
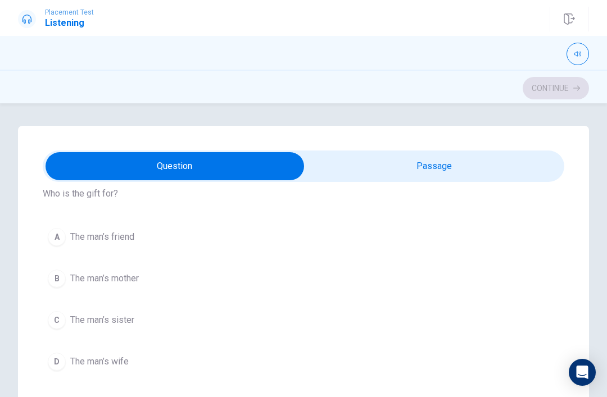
scroll to position [809, 0]
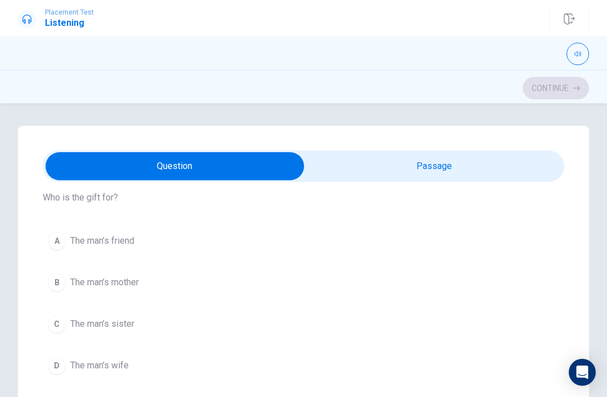
click at [111, 247] on span "The man’s friend" at bounding box center [102, 240] width 64 height 13
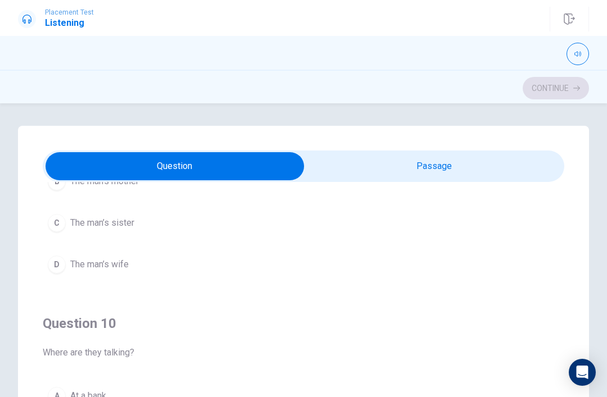
scroll to position [910, 0]
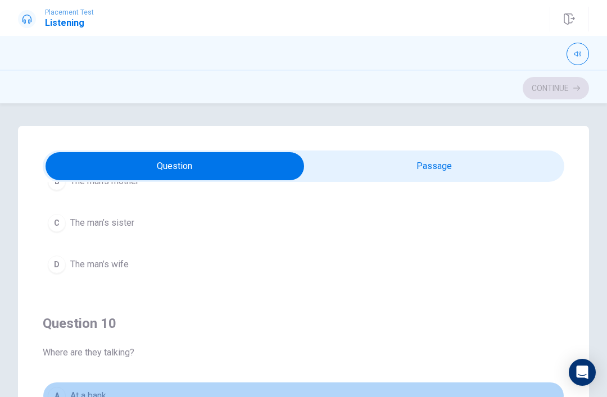
click at [51, 394] on div "A" at bounding box center [57, 396] width 18 height 18
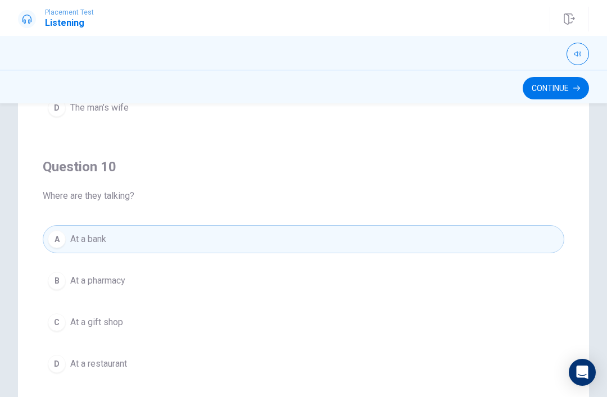
scroll to position [156, 0]
click at [66, 336] on button "C At a gift shop" at bounding box center [303, 323] width 521 height 28
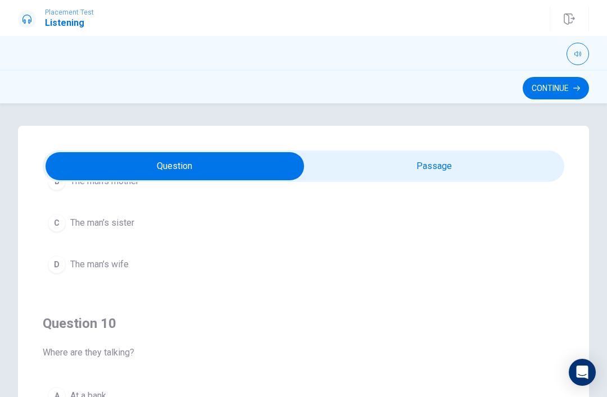
scroll to position [-1, 0]
type input "23"
click at [481, 166] on input "checkbox" at bounding box center [175, 166] width 782 height 28
checkbox input "true"
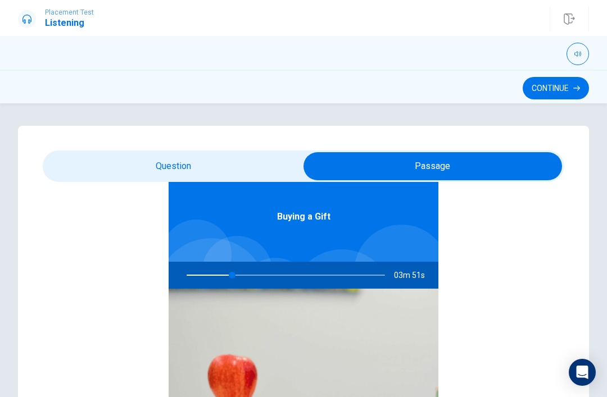
scroll to position [63, 0]
type input "24"
click at [121, 180] on input "checkbox" at bounding box center [433, 166] width 782 height 28
checkbox input "false"
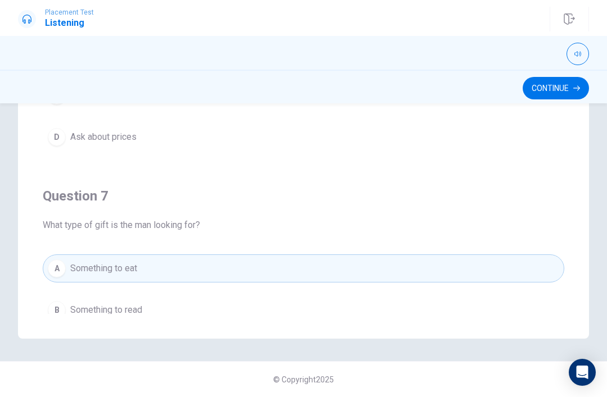
scroll to position [7, 0]
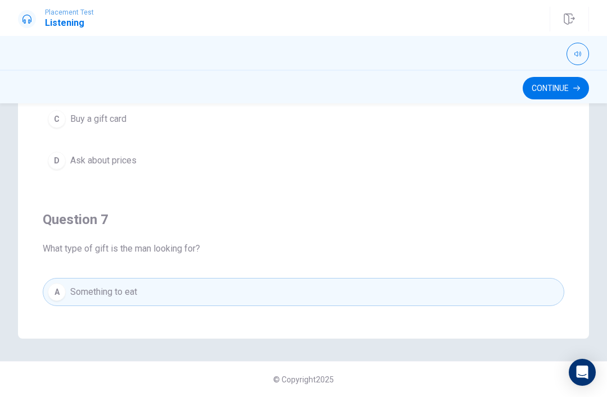
type input "40"
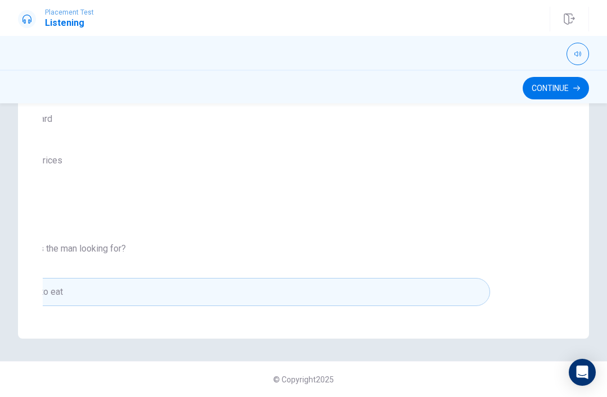
checkbox input "true"
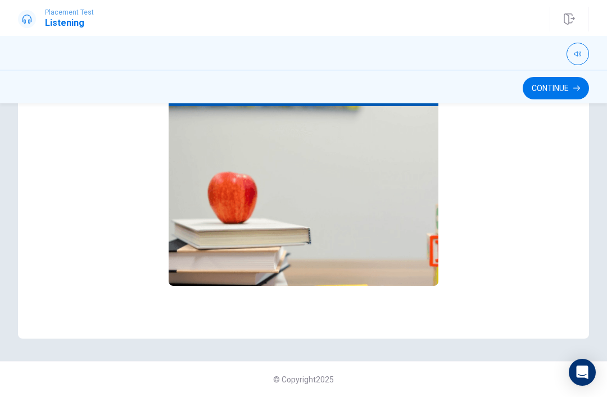
click at [417, 186] on img at bounding box center [303, 196] width 270 height 180
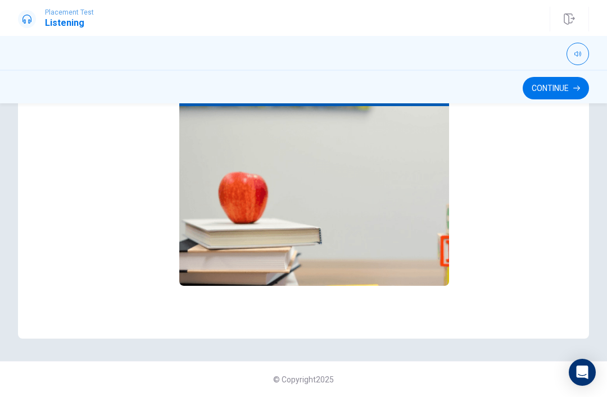
type input "42"
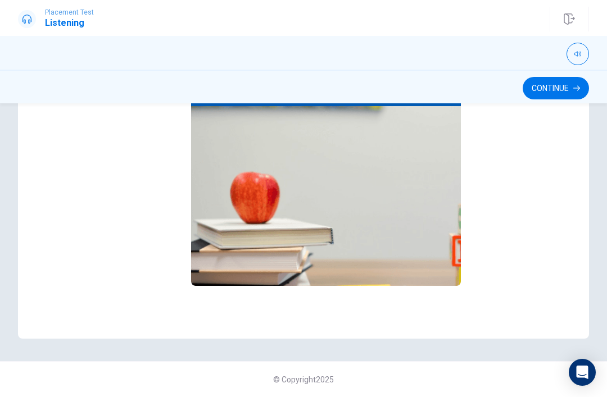
checkbox input "false"
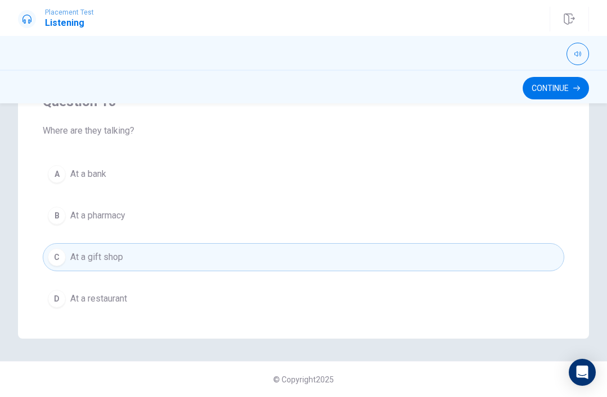
click at [553, 80] on button "Continue" at bounding box center [555, 88] width 66 height 22
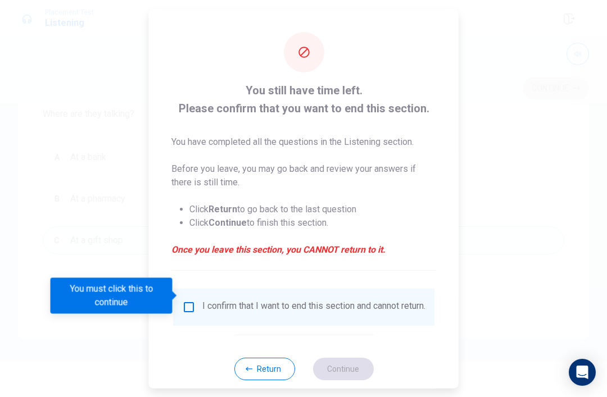
scroll to position [910, 0]
click at [188, 300] on input "You must click this to continue" at bounding box center [188, 306] width 13 height 13
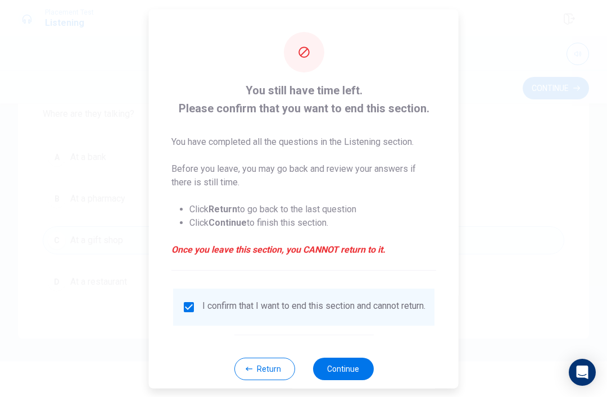
click at [361, 370] on button "Continue" at bounding box center [342, 368] width 61 height 22
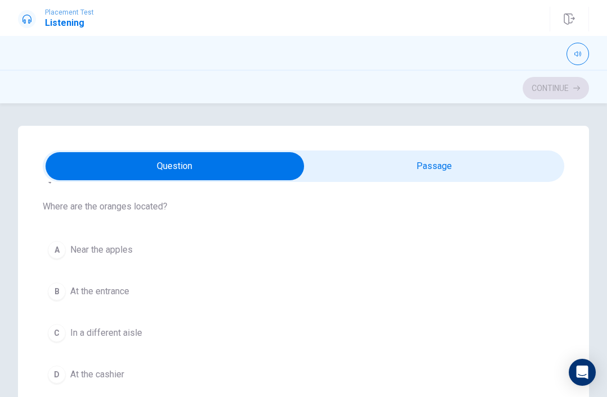
scroll to position [28, 0]
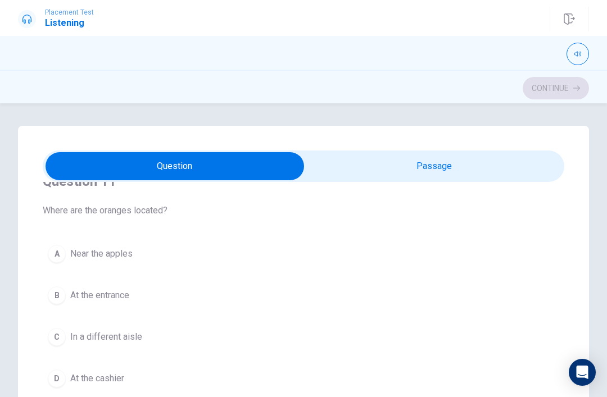
click at [127, 250] on span "Near the apples" at bounding box center [101, 253] width 62 height 13
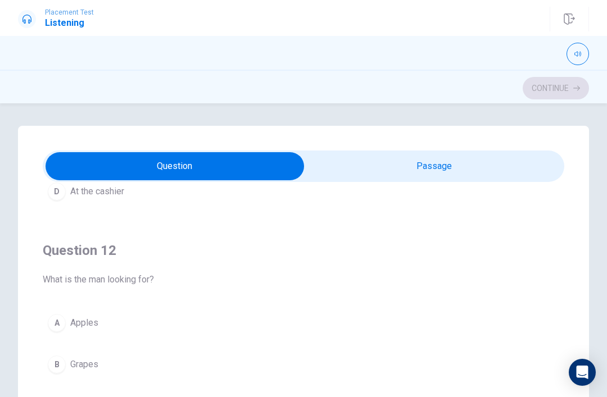
scroll to position [221, 0]
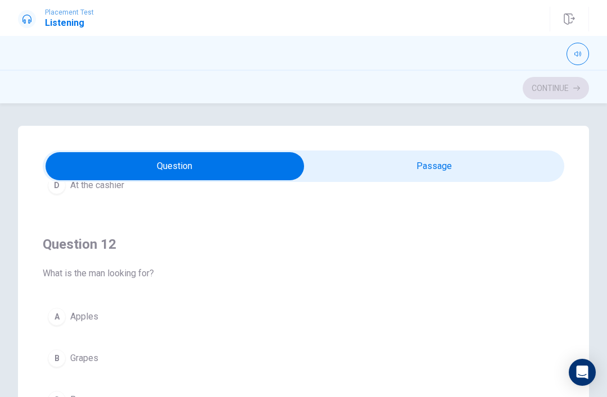
click at [84, 323] on button "A Apples" at bounding box center [303, 317] width 521 height 28
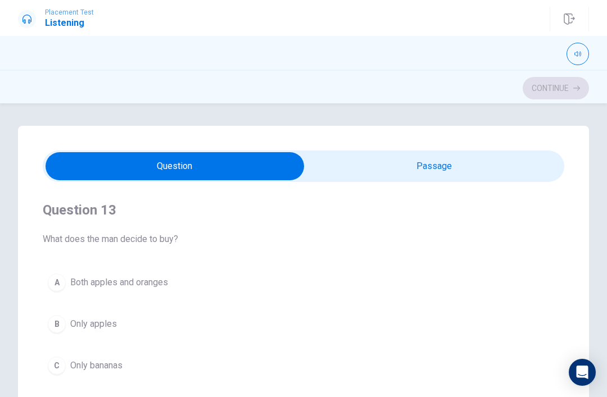
scroll to position [521, 0]
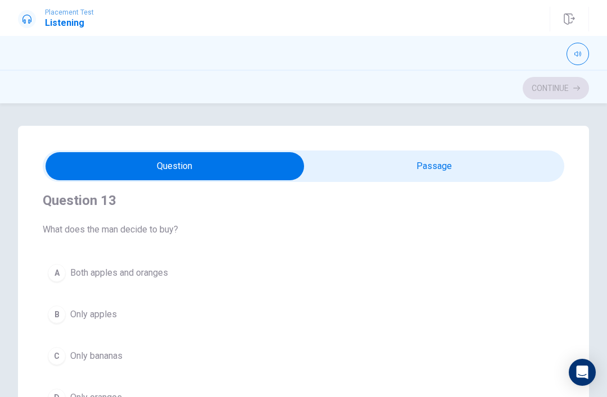
click at [114, 321] on span "Only apples" at bounding box center [93, 314] width 47 height 13
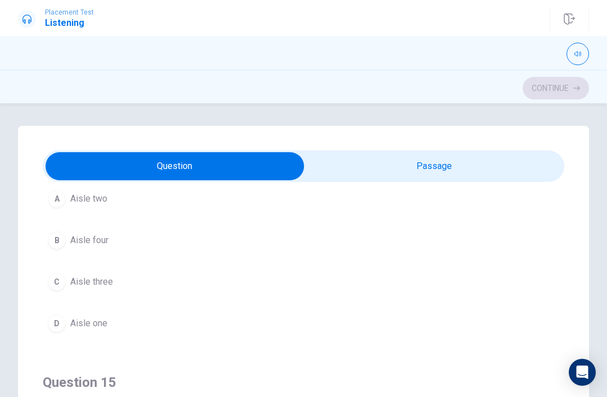
click at [97, 273] on button "C Aisle three" at bounding box center [303, 282] width 521 height 28
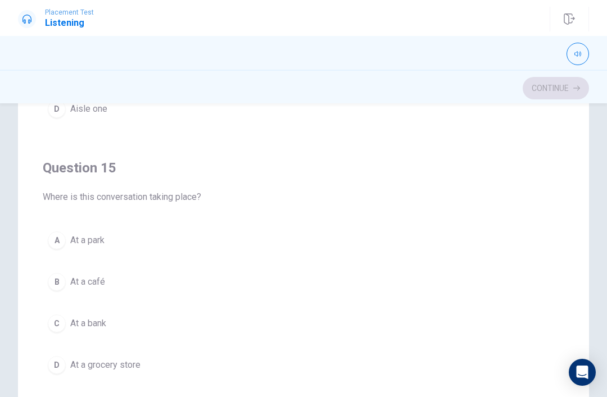
scroll to position [156, 0]
click at [58, 291] on button "B At a café" at bounding box center [303, 281] width 521 height 28
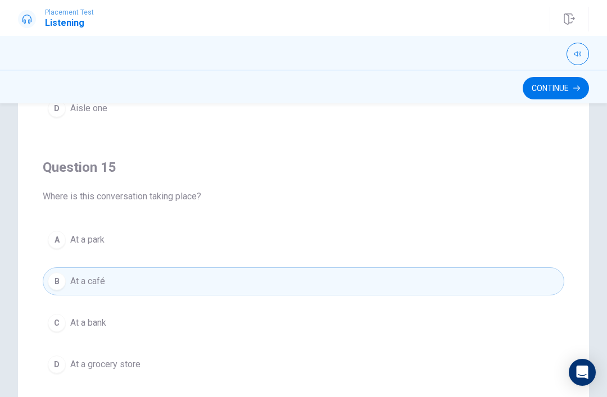
click at [58, 291] on button "B At a café" at bounding box center [303, 281] width 521 height 28
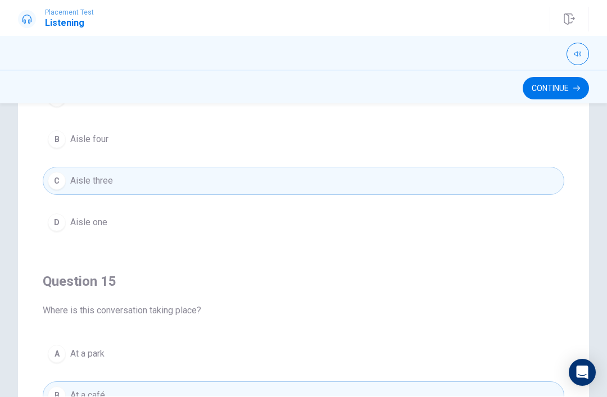
click at [562, 85] on button "Continue" at bounding box center [555, 88] width 66 height 22
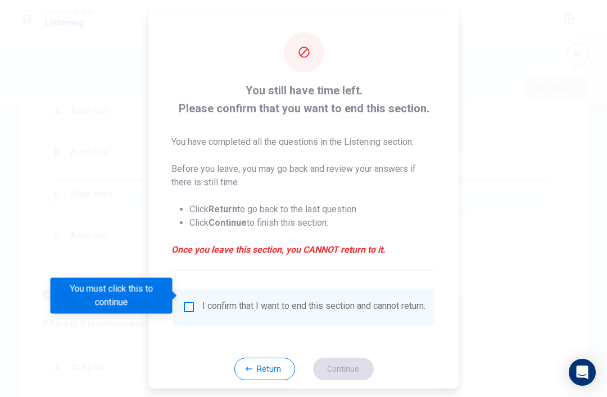
scroll to position [782, 0]
click at [282, 300] on div "I confirm that I want to end this section and cannot return." at bounding box center [313, 306] width 223 height 13
click at [187, 302] on input "You must click this to continue" at bounding box center [188, 306] width 13 height 13
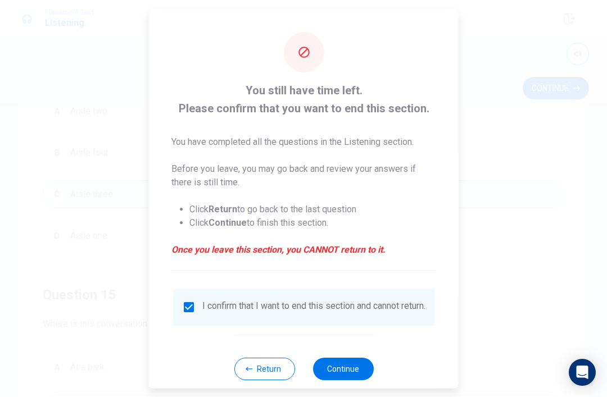
click at [331, 367] on button "Continue" at bounding box center [342, 368] width 61 height 22
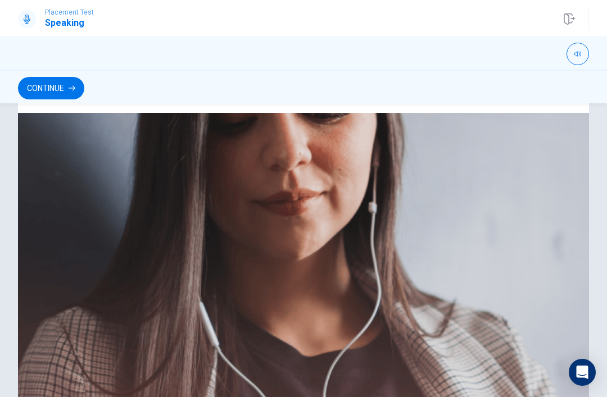
scroll to position [180, 0]
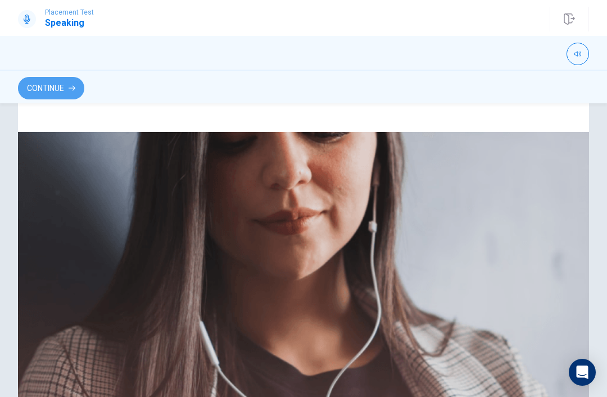
click at [28, 87] on button "Continue" at bounding box center [51, 88] width 66 height 22
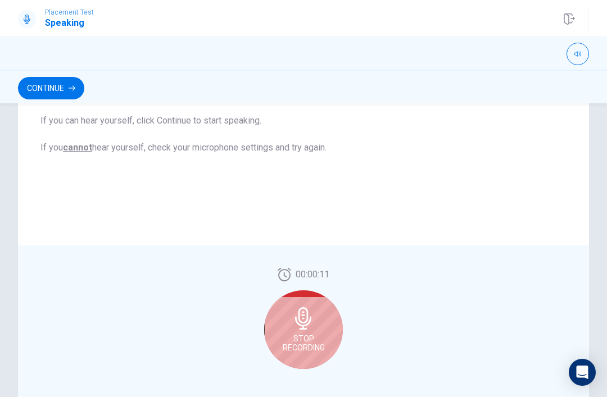
scroll to position [221, 0]
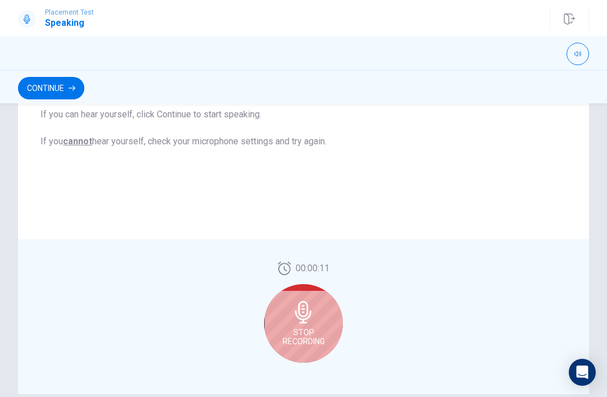
click at [288, 302] on div "Stop Recording" at bounding box center [303, 323] width 79 height 79
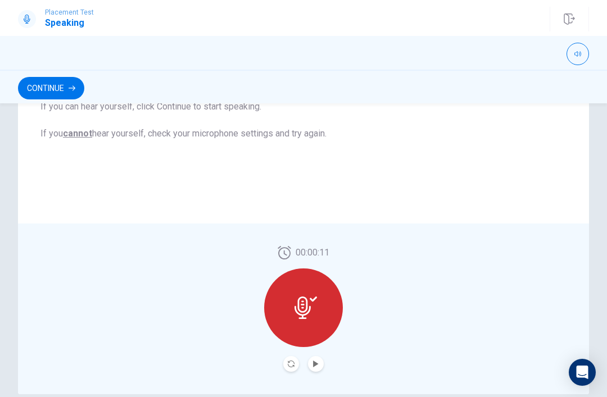
click at [142, 372] on div "00:00:11" at bounding box center [303, 309] width 571 height 171
click at [292, 304] on div at bounding box center [303, 307] width 79 height 79
click at [290, 293] on div at bounding box center [303, 307] width 79 height 79
click at [318, 361] on icon "Play Audio" at bounding box center [315, 364] width 7 height 7
click at [314, 357] on button "Pause Audio" at bounding box center [316, 364] width 16 height 16
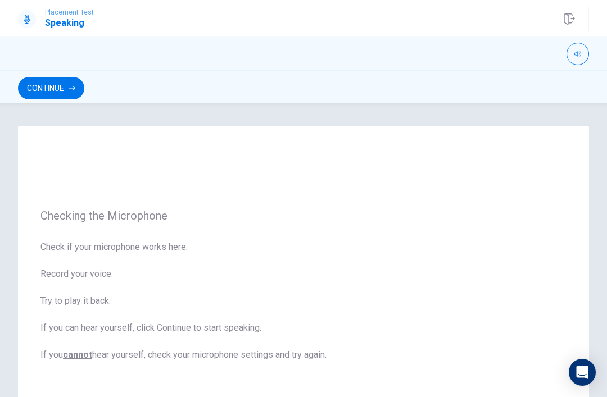
scroll to position [0, 0]
click at [71, 84] on button "Continue" at bounding box center [51, 88] width 66 height 22
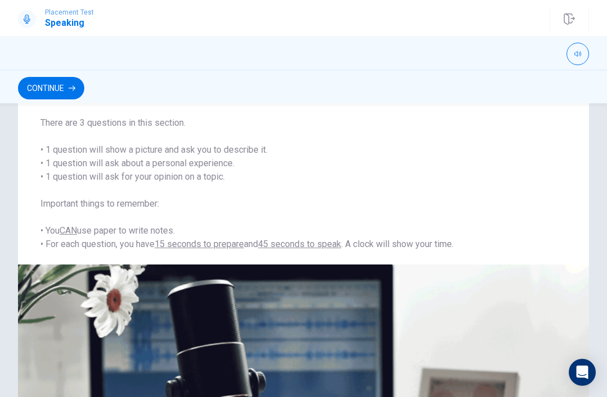
scroll to position [68, 0]
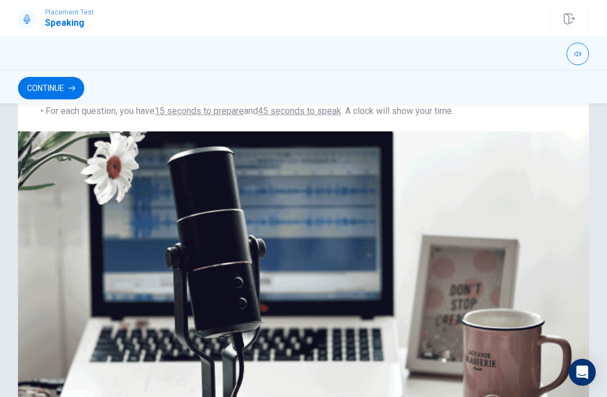
scroll to position [234, 0]
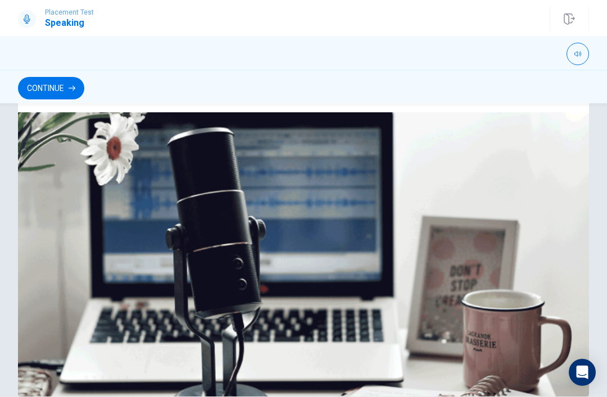
click at [99, 365] on img at bounding box center [303, 263] width 571 height 303
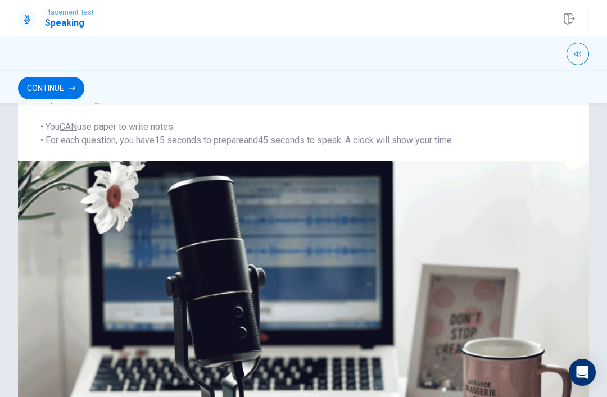
scroll to position [186, 0]
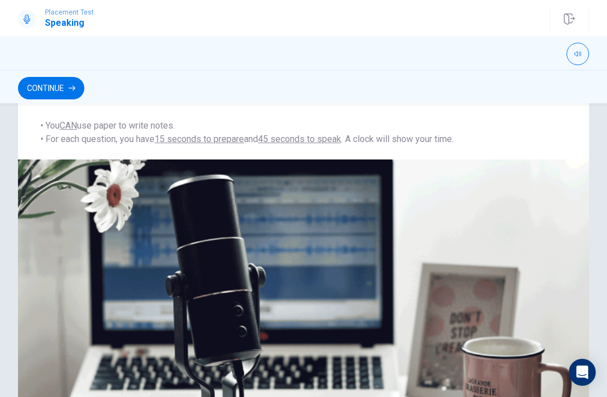
click at [36, 79] on button "Continue" at bounding box center [51, 88] width 66 height 22
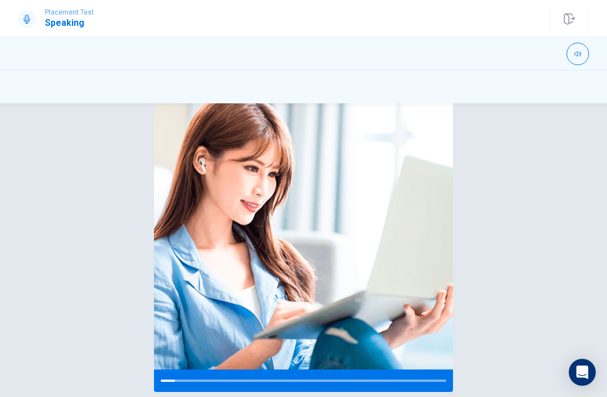
scroll to position [113, 0]
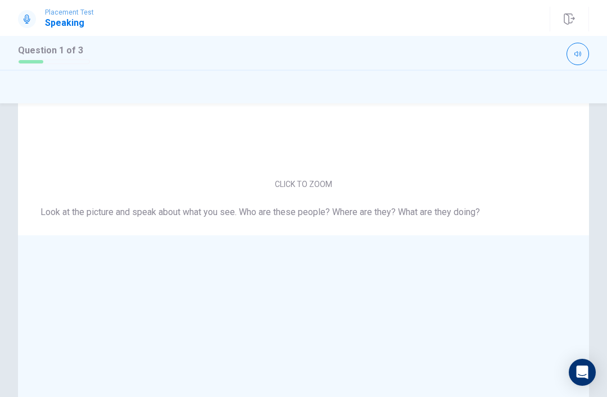
click at [312, 244] on div at bounding box center [303, 368] width 571 height 267
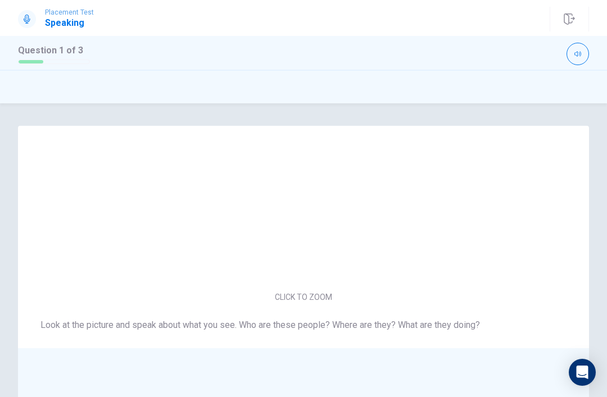
scroll to position [0, 0]
click at [353, 250] on img at bounding box center [303, 199] width 238 height 176
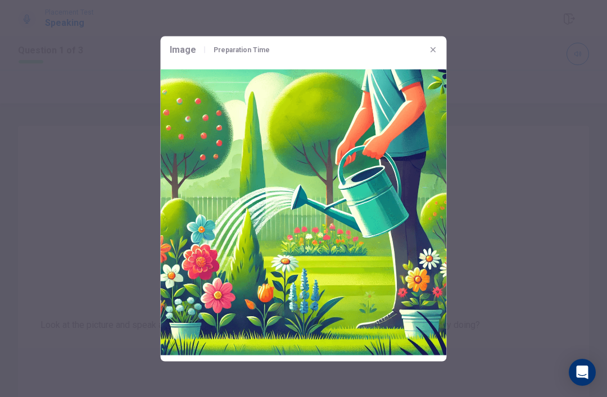
click at [281, 251] on img at bounding box center [304, 212] width 286 height 298
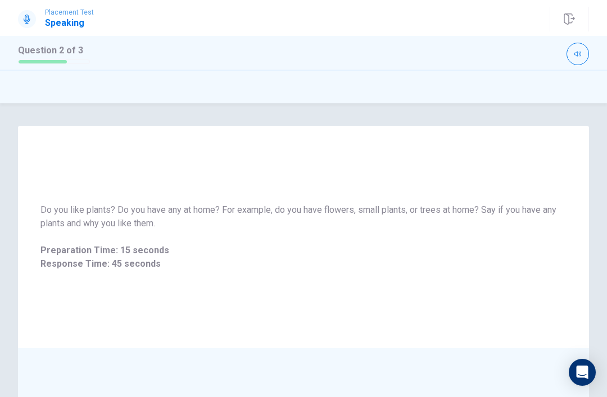
click at [332, 297] on div "Do you like plants? Do you have any at home? For example, do you have flowers, …" at bounding box center [303, 237] width 571 height 222
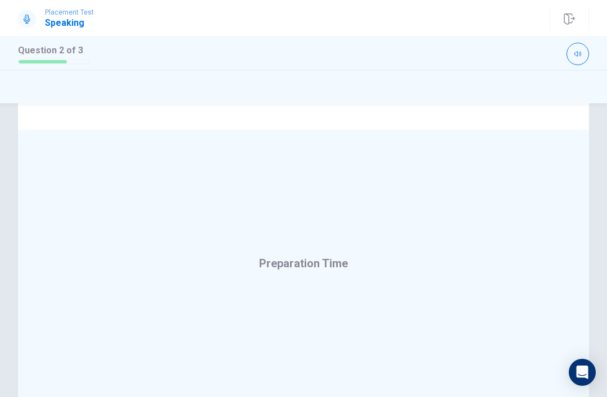
scroll to position [221, 0]
click at [444, 252] on div "Response Time" at bounding box center [303, 260] width 571 height 267
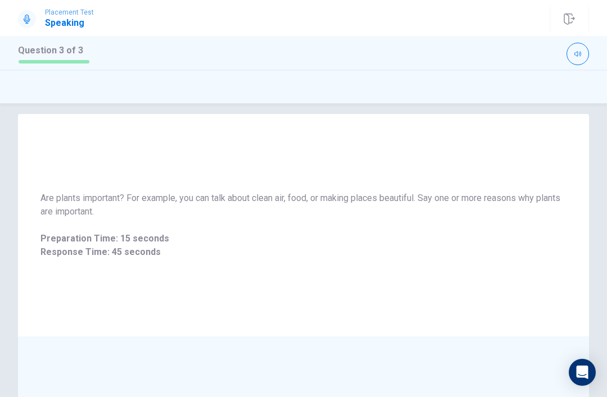
scroll to position [10, 0]
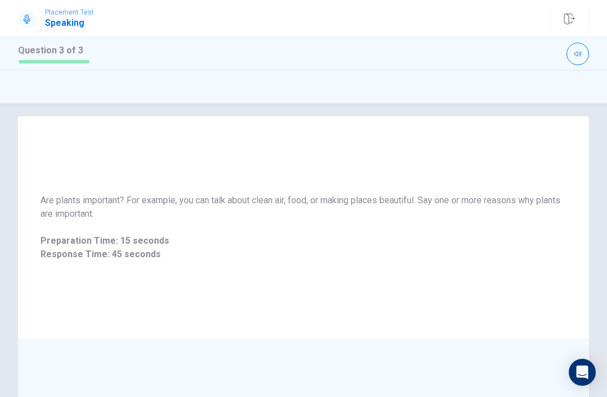
click at [357, 295] on div "Are plants important? For example, you can talk about clean air, food, or makin…" at bounding box center [303, 227] width 571 height 222
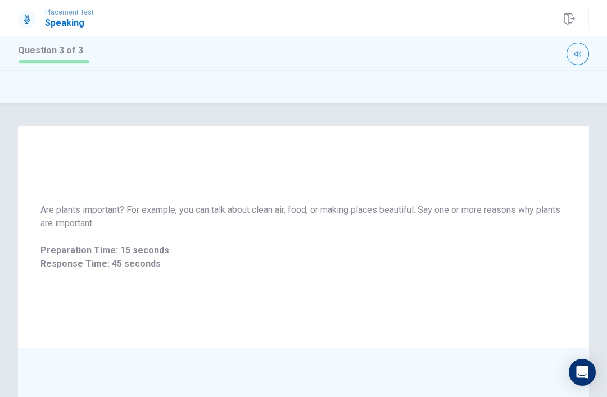
scroll to position [0, 0]
click at [458, 304] on div "Are plants important? For example, you can talk about clean air, food, or makin…" at bounding box center [303, 237] width 571 height 222
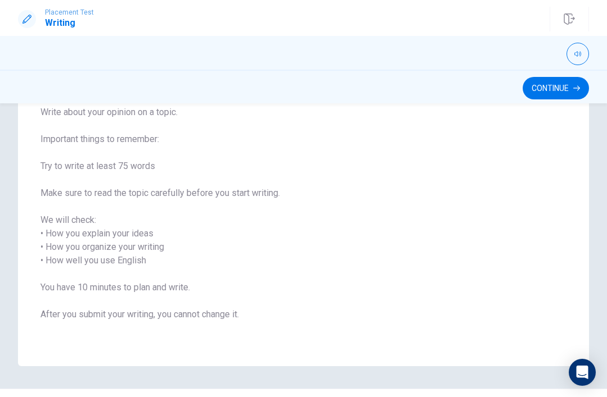
scroll to position [93, 0]
click at [533, 92] on button "Continue" at bounding box center [555, 88] width 66 height 22
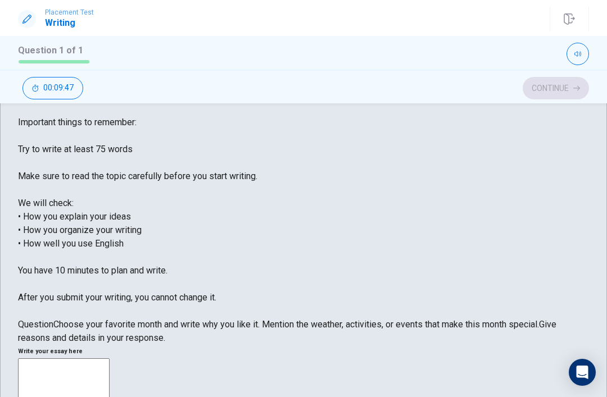
scroll to position [23, 0]
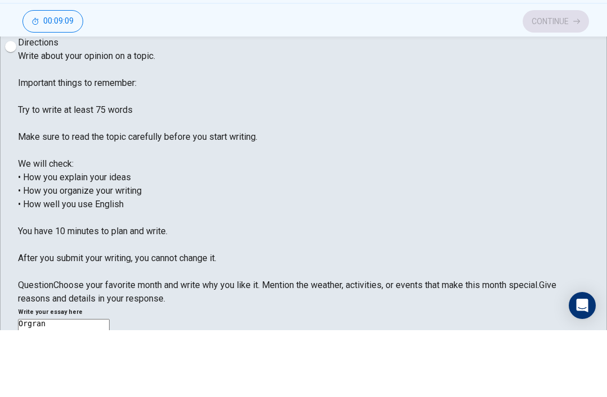
click at [33, 109] on div "Directions Write about your opinion on a topic. Important things to remember: T…" at bounding box center [303, 238] width 571 height 270
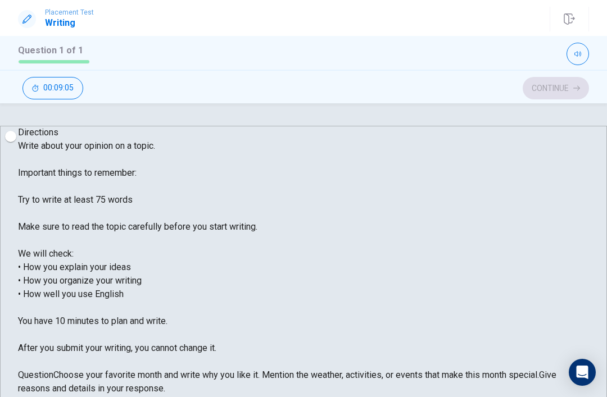
scroll to position [0, 0]
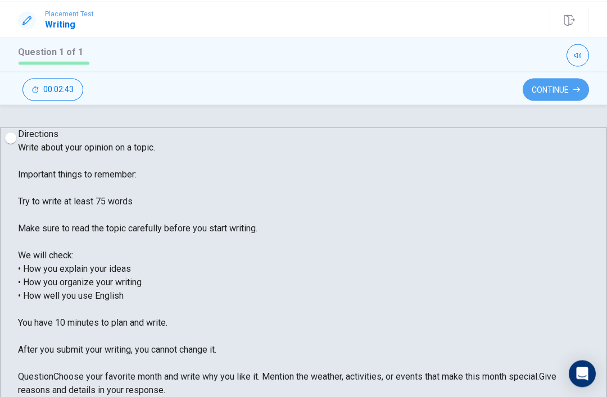
type textarea "Orgran ☀️☀️☀️🌡️⛹️‍♀️🛝🧘‍♂️⚽️⚽️⚽️"
click at [538, 89] on button "Continue" at bounding box center [555, 88] width 66 height 22
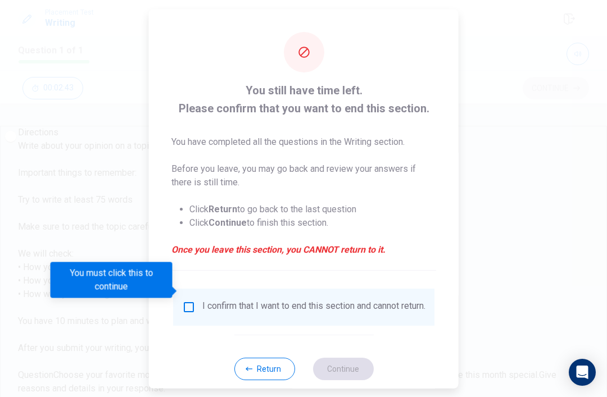
scroll to position [224, 0]
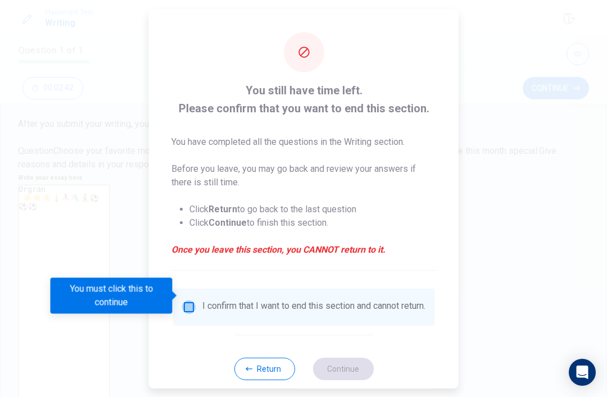
click at [193, 300] on input "You must click this to continue" at bounding box center [188, 306] width 13 height 13
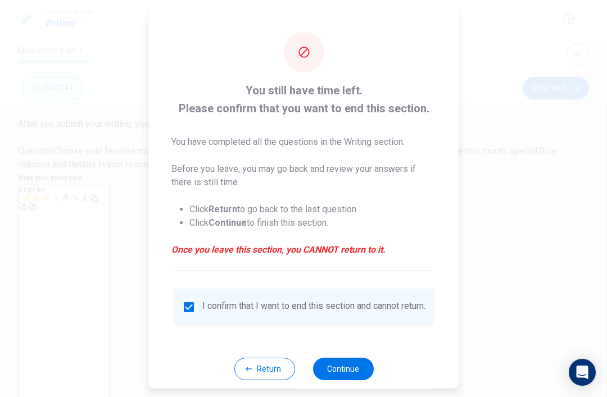
click at [332, 363] on button "Continue" at bounding box center [342, 368] width 61 height 22
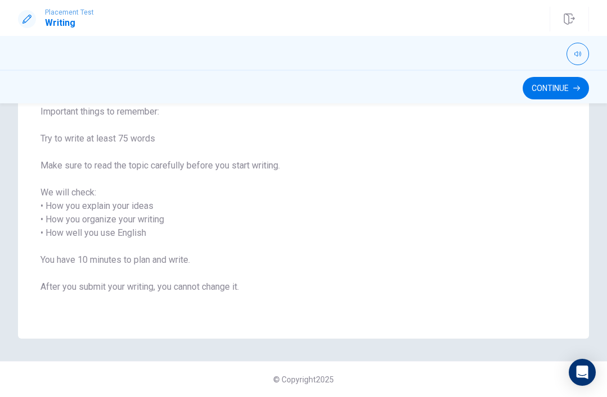
scroll to position [120, 0]
click at [545, 86] on button "Continue" at bounding box center [555, 88] width 66 height 22
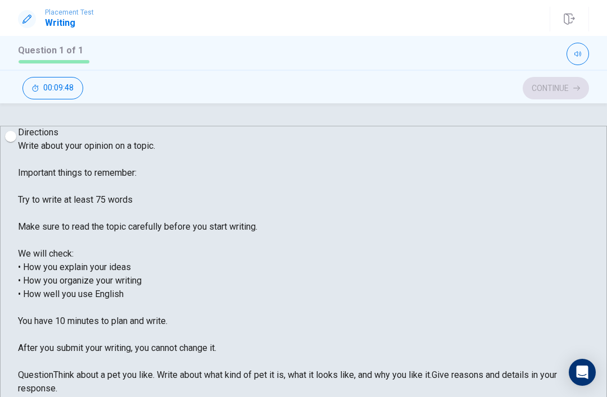
scroll to position [0, 0]
